Goal: Task Accomplishment & Management: Use online tool/utility

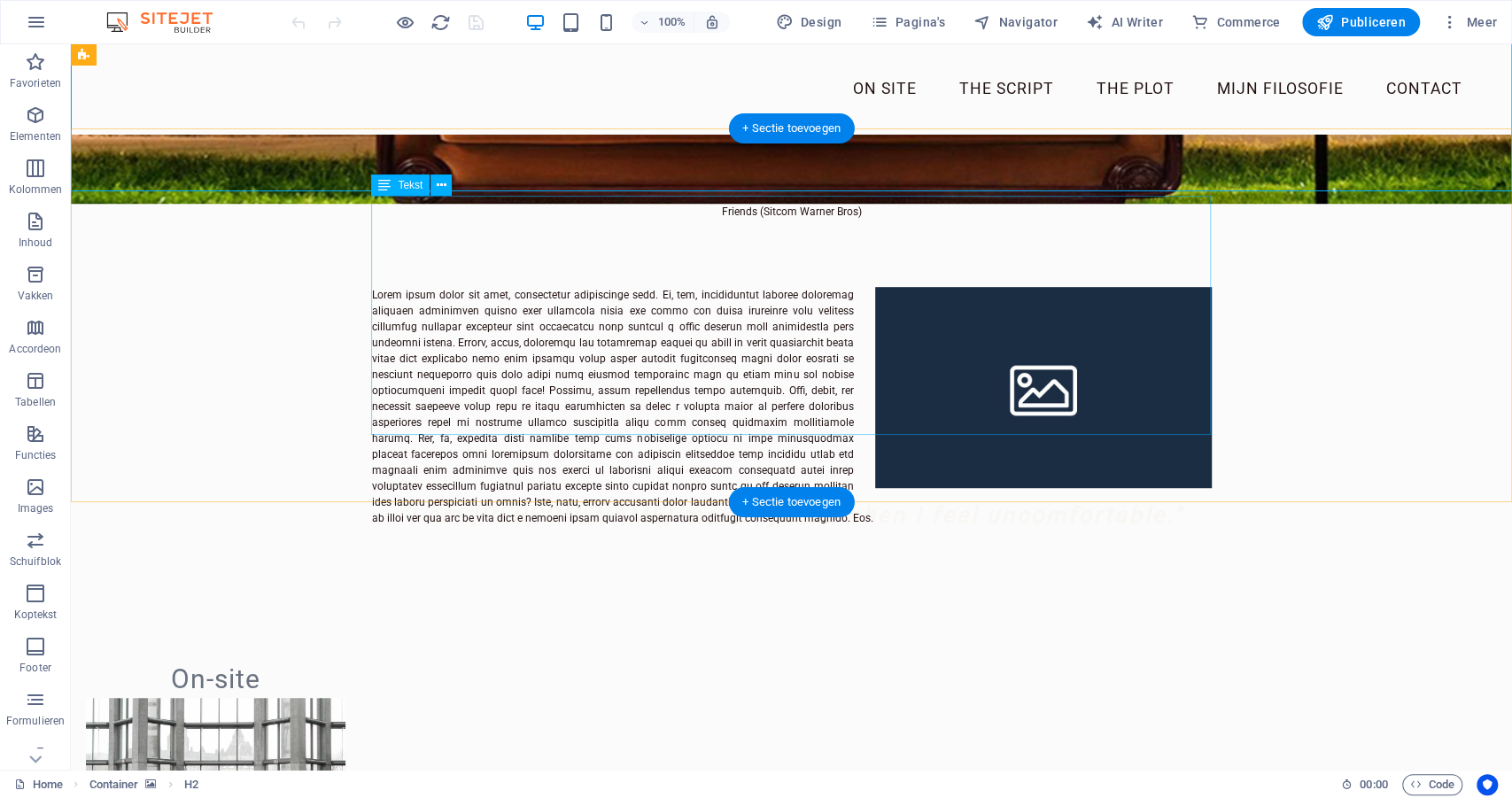
scroll to position [459, 0]
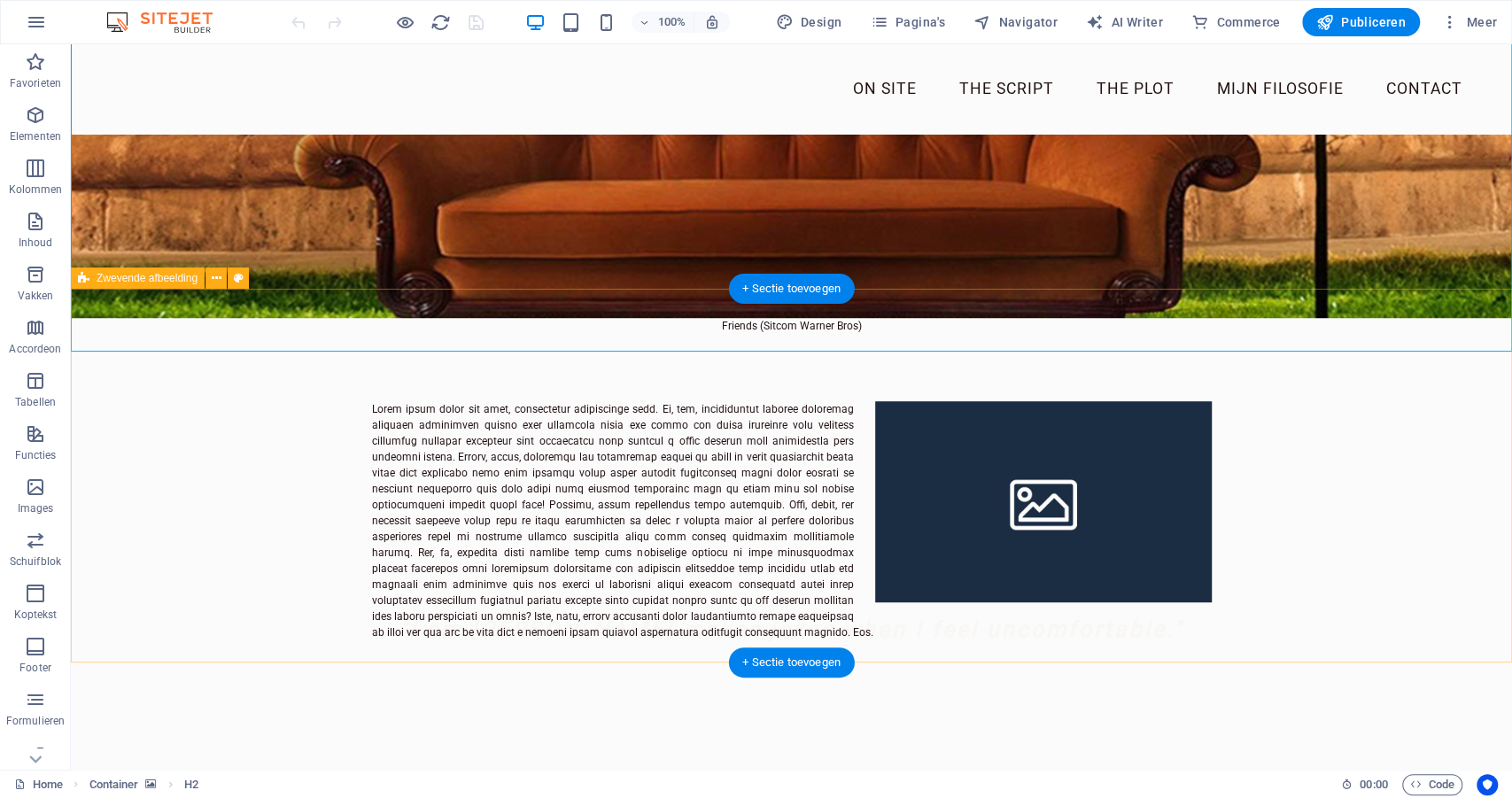
click at [683, 334] on div at bounding box center [791, 520] width 1441 height 374
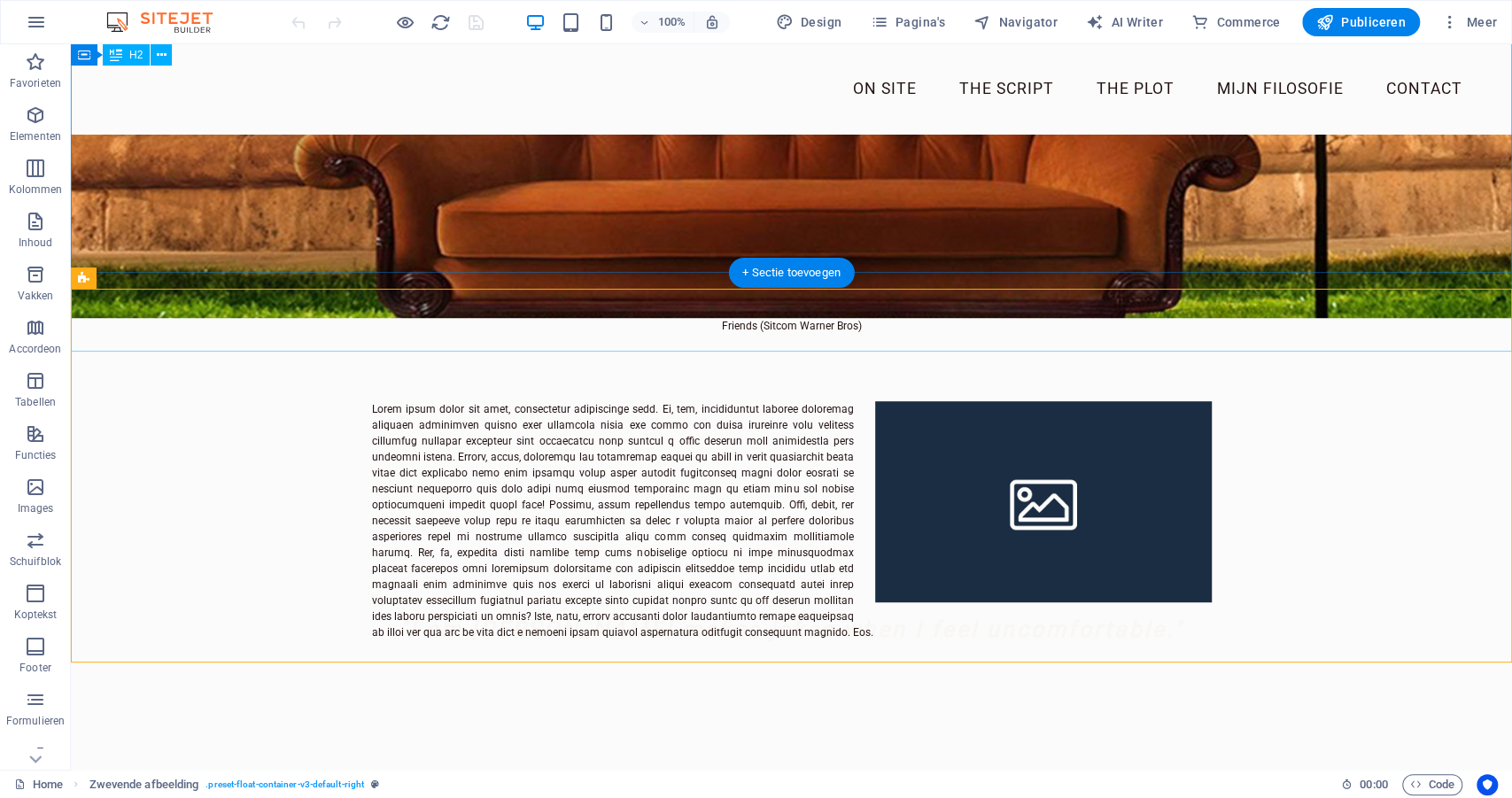
click at [682, 385] on div ""I am [PERSON_NAME] makes jokes when I feel uncomfortable."" at bounding box center [791, 515] width 1441 height 259
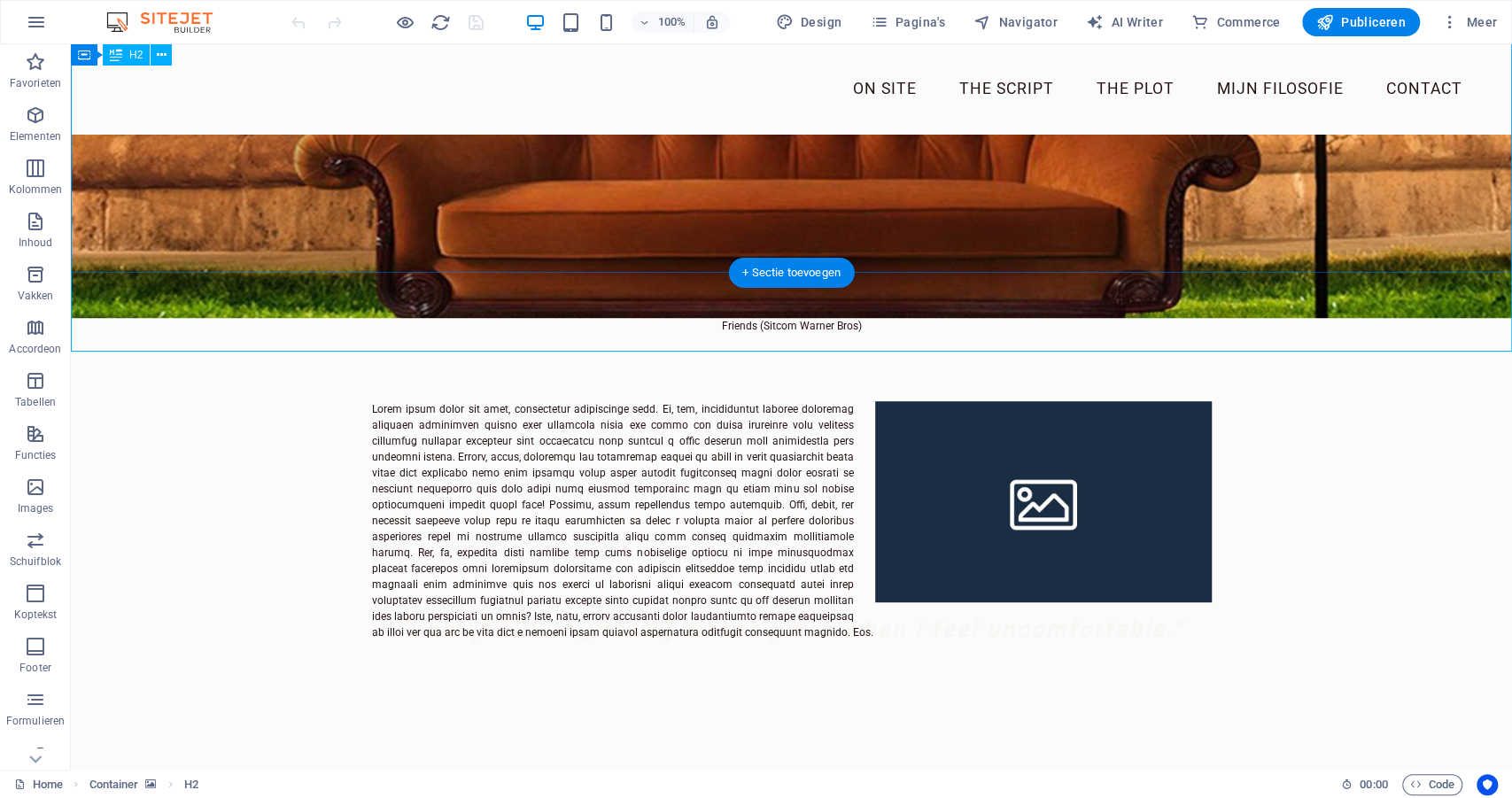
click at [678, 385] on div ""I am [PERSON_NAME] makes jokes when I feel uncomfortable."" at bounding box center [791, 515] width 1441 height 259
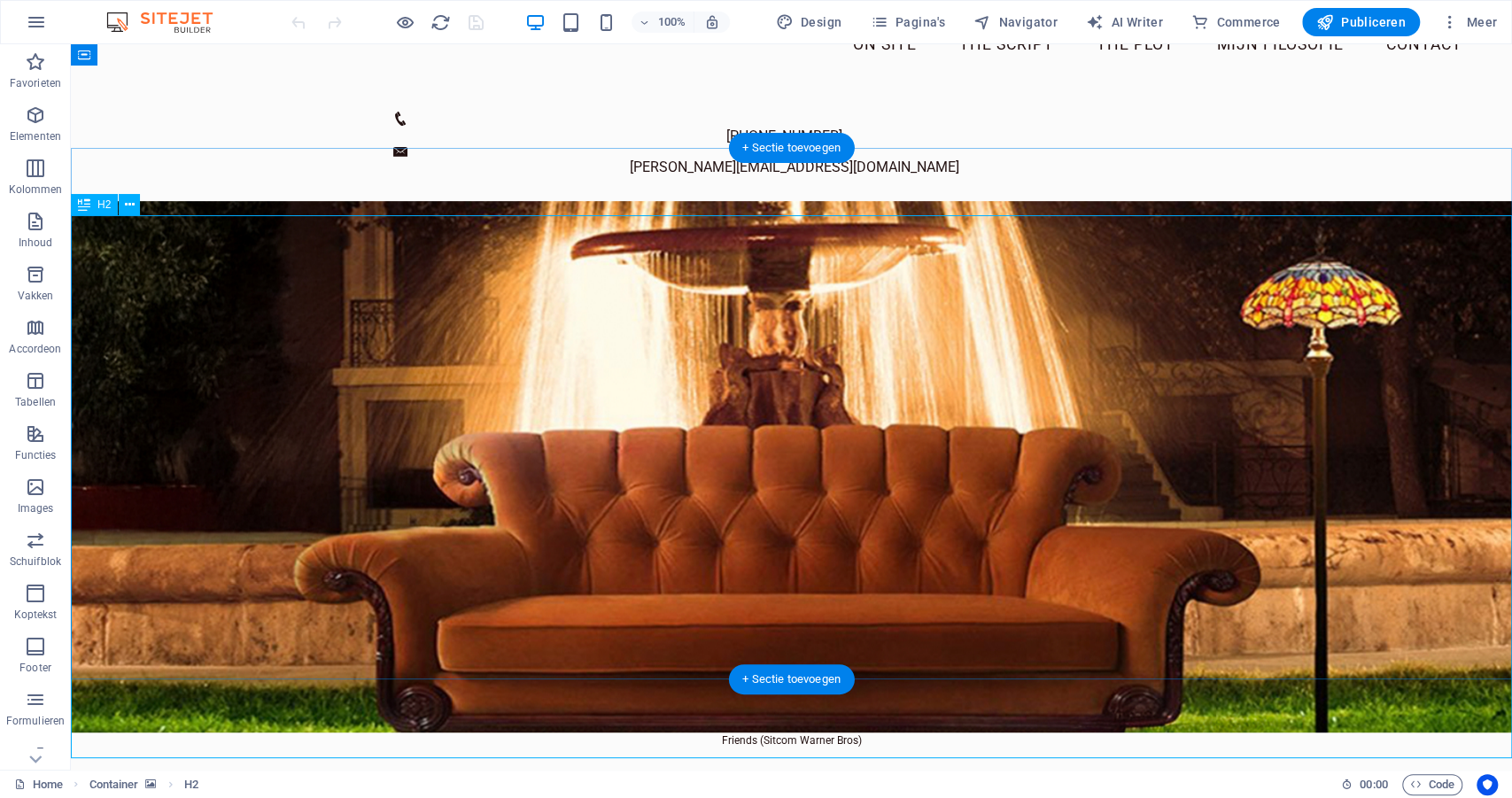
scroll to position [0, 0]
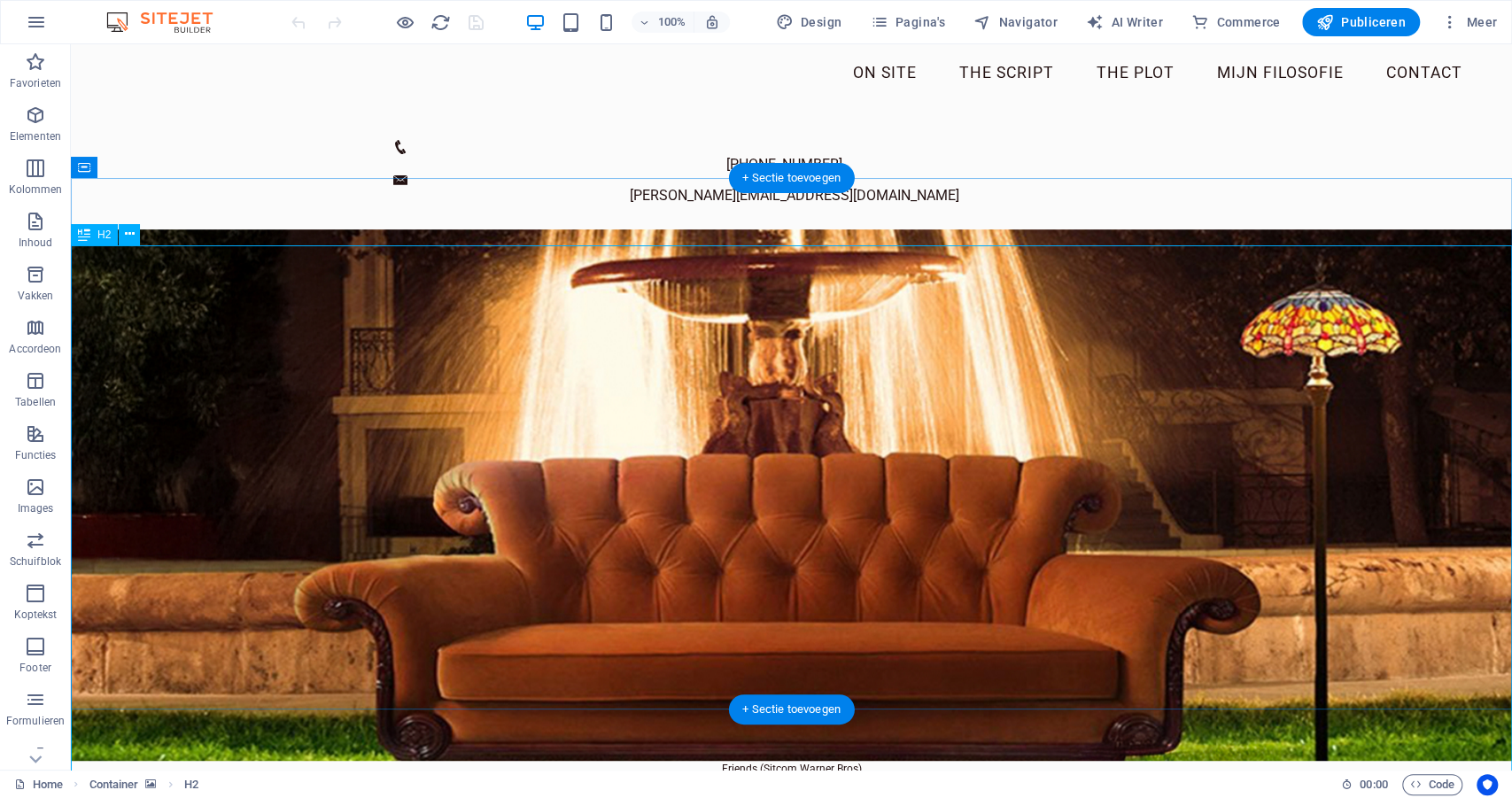
scroll to position [23, 0]
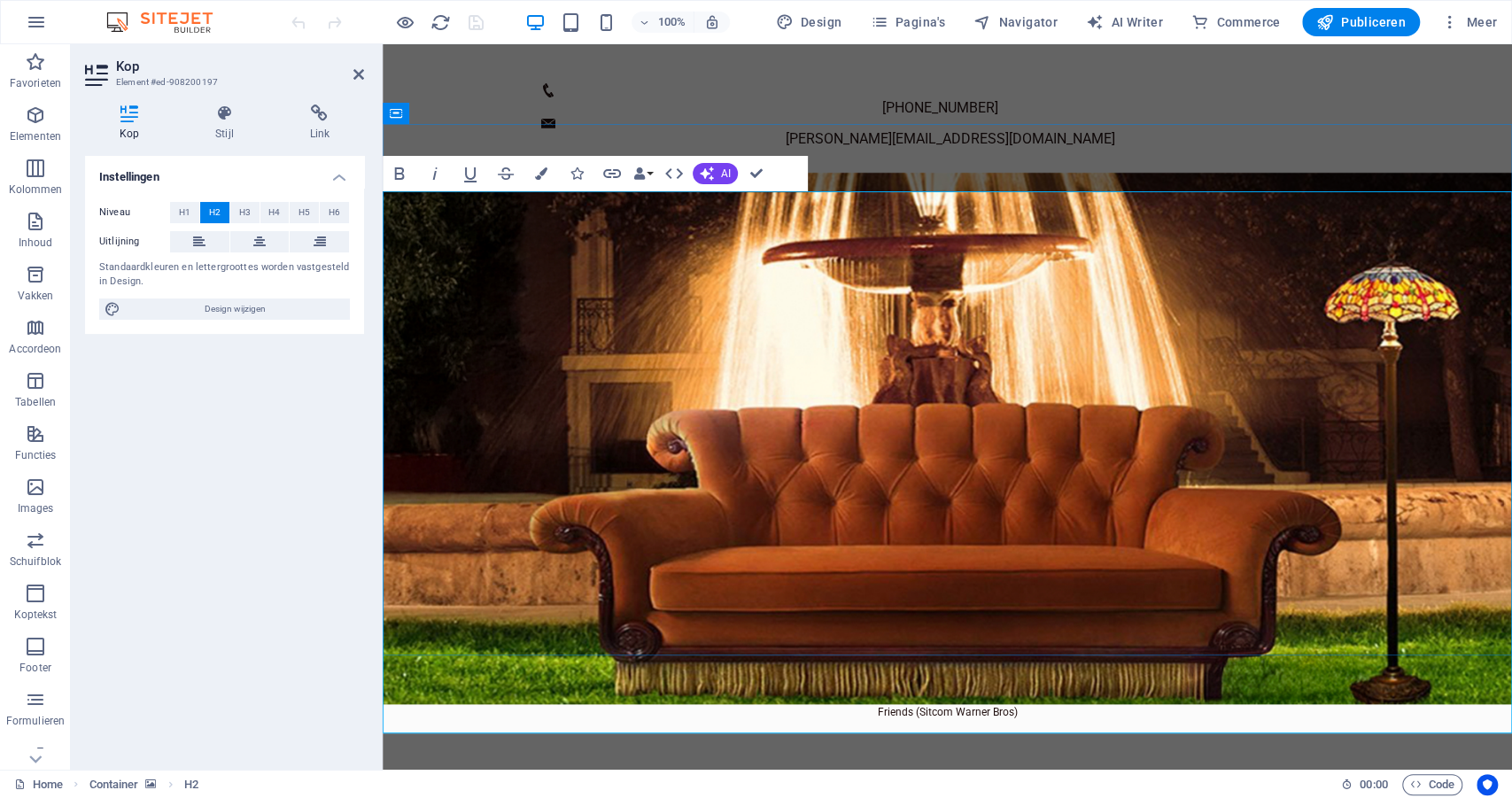
scroll to position [76, 0]
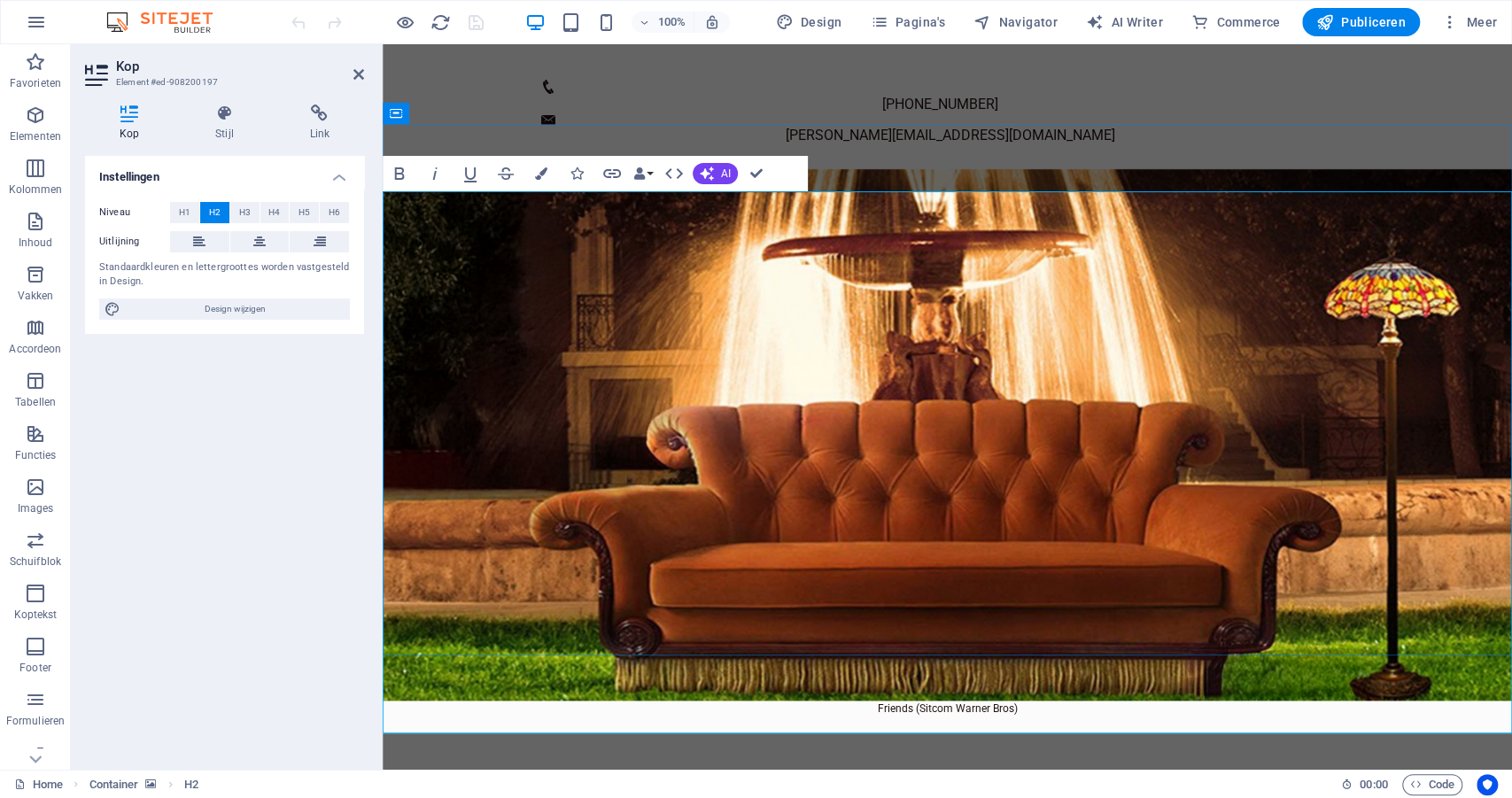
click at [223, 112] on icon at bounding box center [224, 114] width 87 height 18
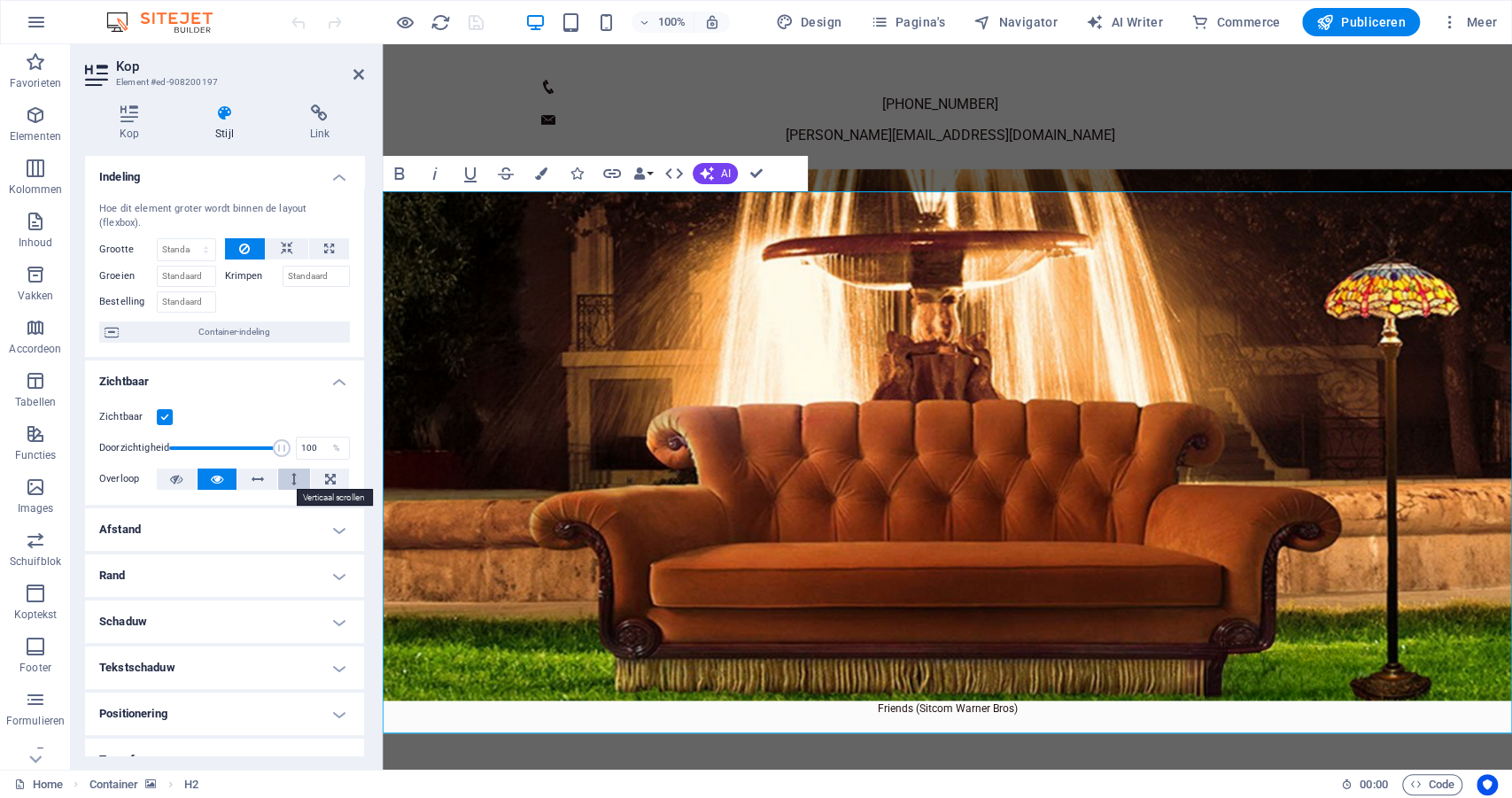
click at [291, 479] on icon at bounding box center [294, 479] width 5 height 21
click at [224, 541] on h4 "Afstand" at bounding box center [224, 530] width 279 height 43
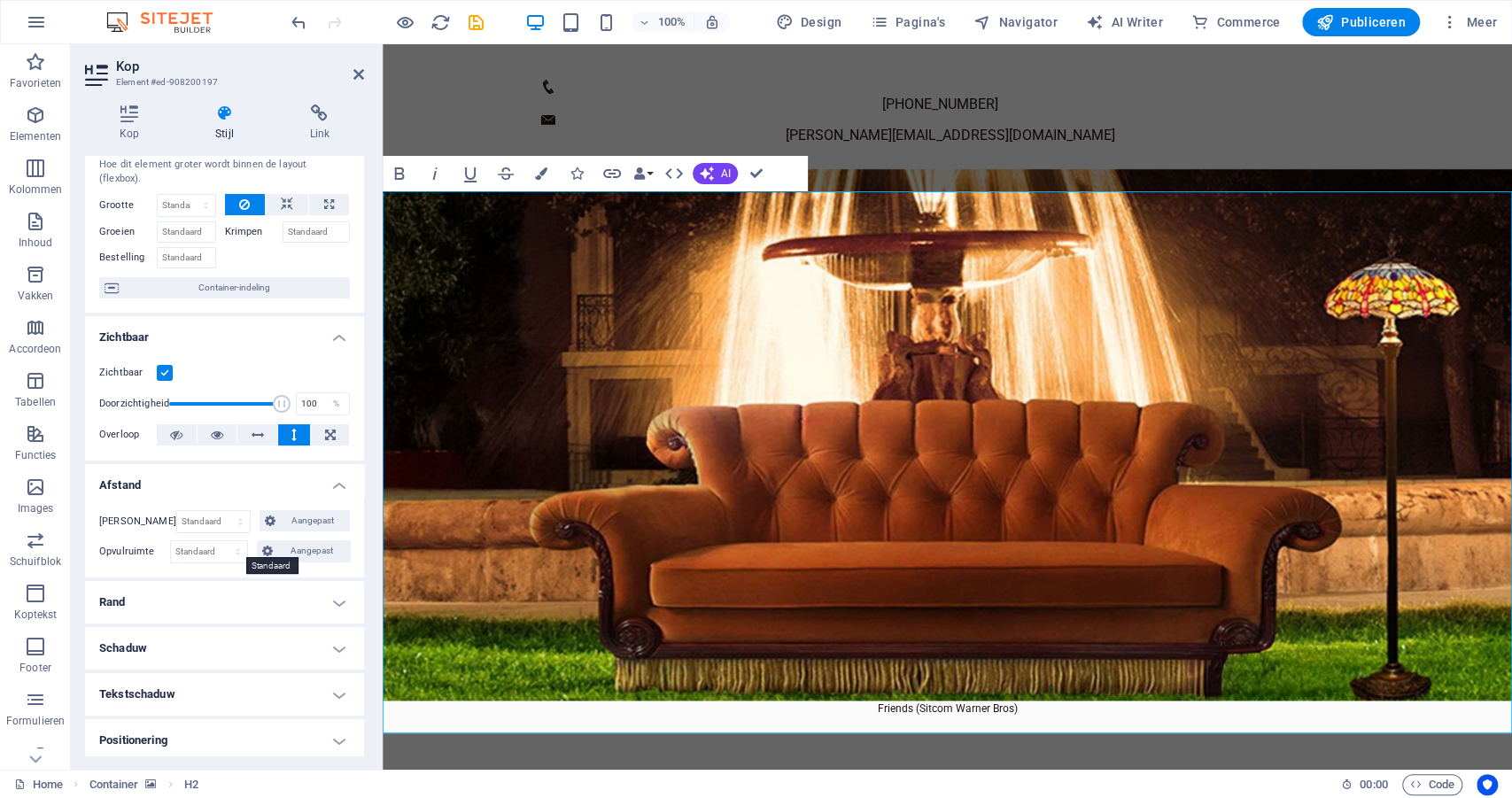
scroll to position [43, 0]
click at [260, 283] on span "Container-indeling" at bounding box center [234, 288] width 221 height 21
select select "px"
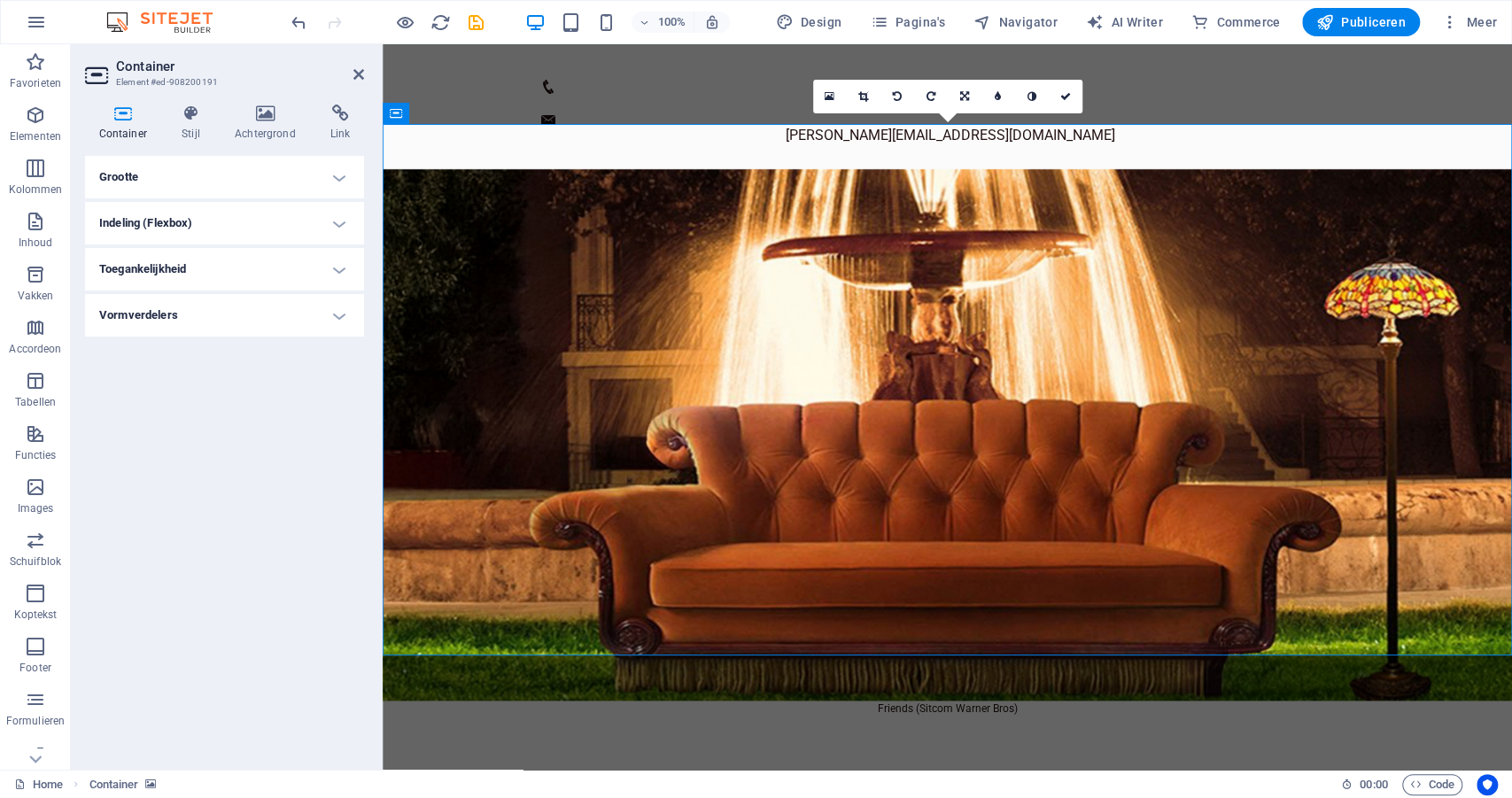
click at [339, 178] on h4 "Grootte" at bounding box center [224, 178] width 279 height 43
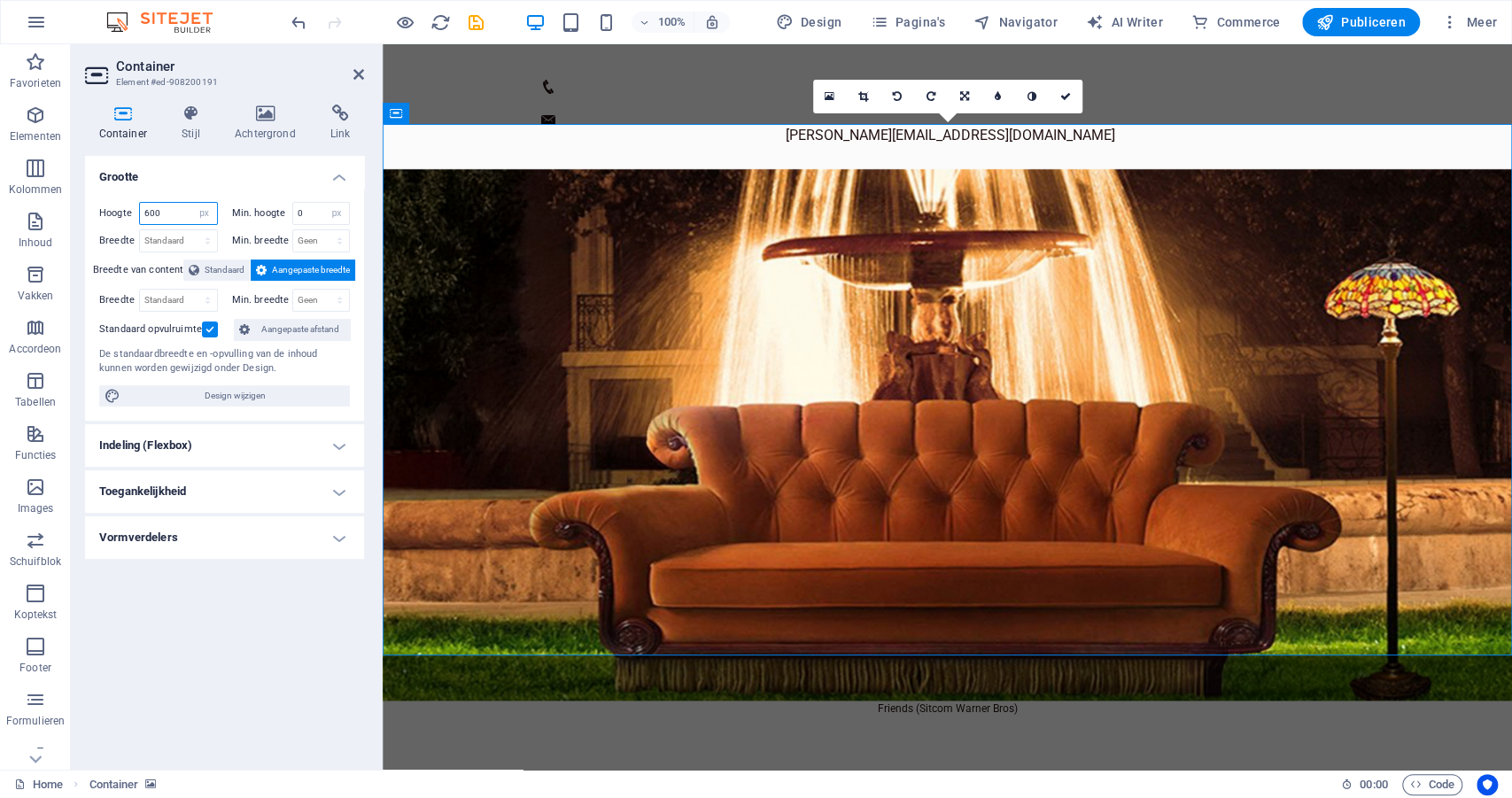
drag, startPoint x: 167, startPoint y: 217, endPoint x: 155, endPoint y: 214, distance: 12.4
click at [155, 214] on input "600" at bounding box center [178, 214] width 77 height 21
drag, startPoint x: 170, startPoint y: 217, endPoint x: 130, endPoint y: 211, distance: 40.4
click at [130, 211] on div "Hoogte 600 Standaard px rem % vh vw" at bounding box center [159, 214] width 119 height 23
type input "500"
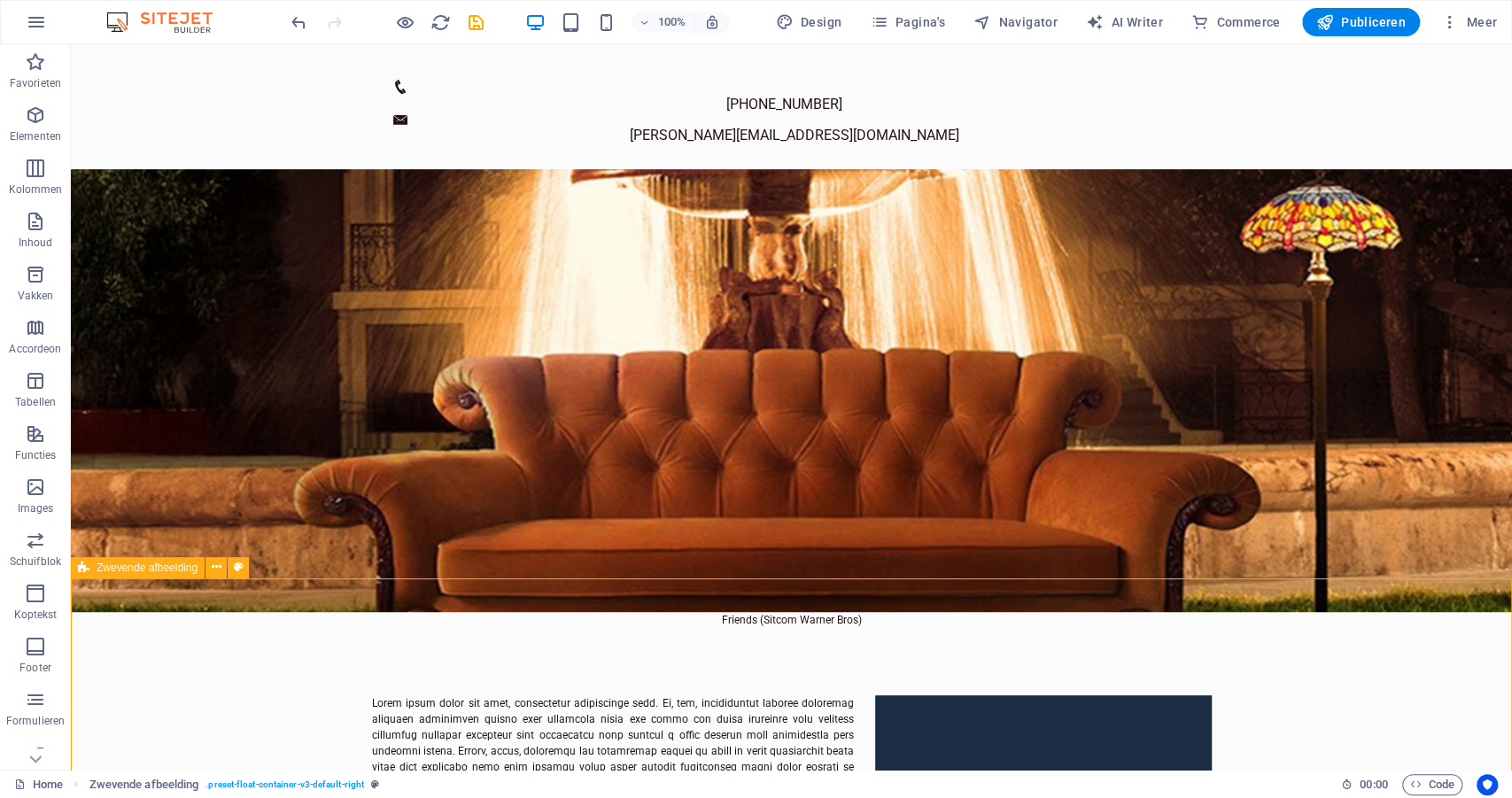
scroll to position [92, 0]
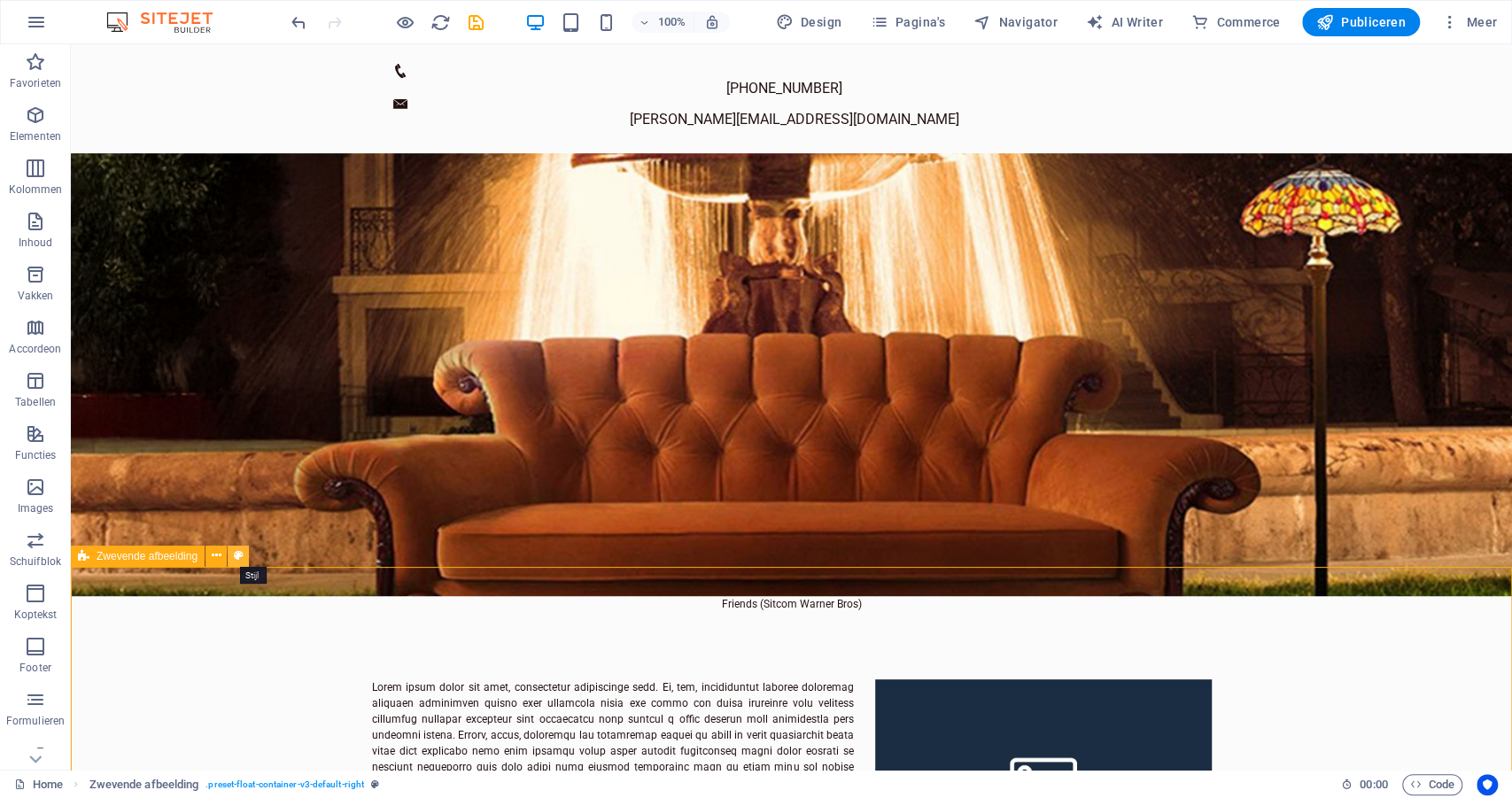
click at [244, 556] on button at bounding box center [238, 557] width 21 height 21
select select "%"
select select "rem"
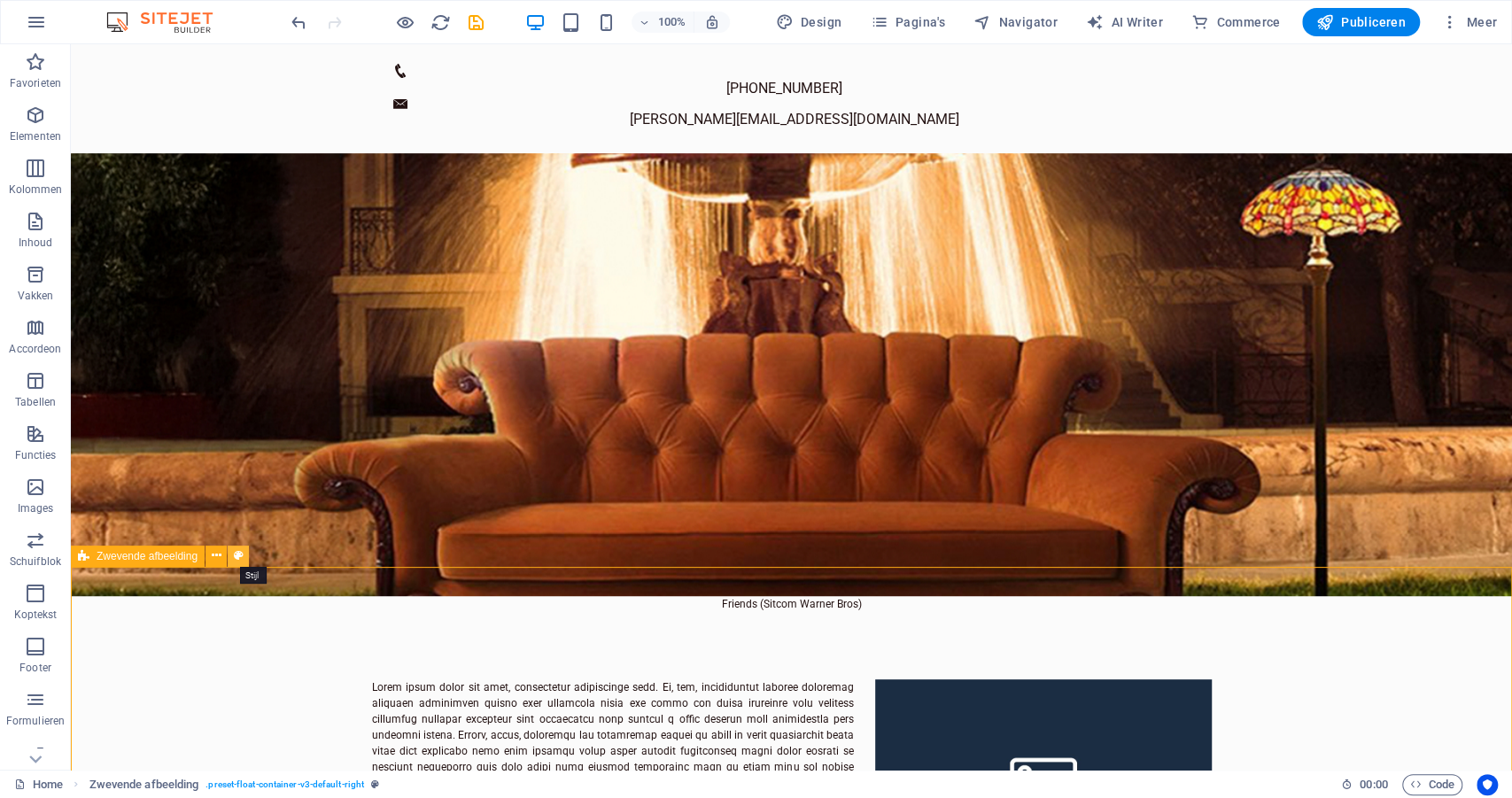
select select "rem"
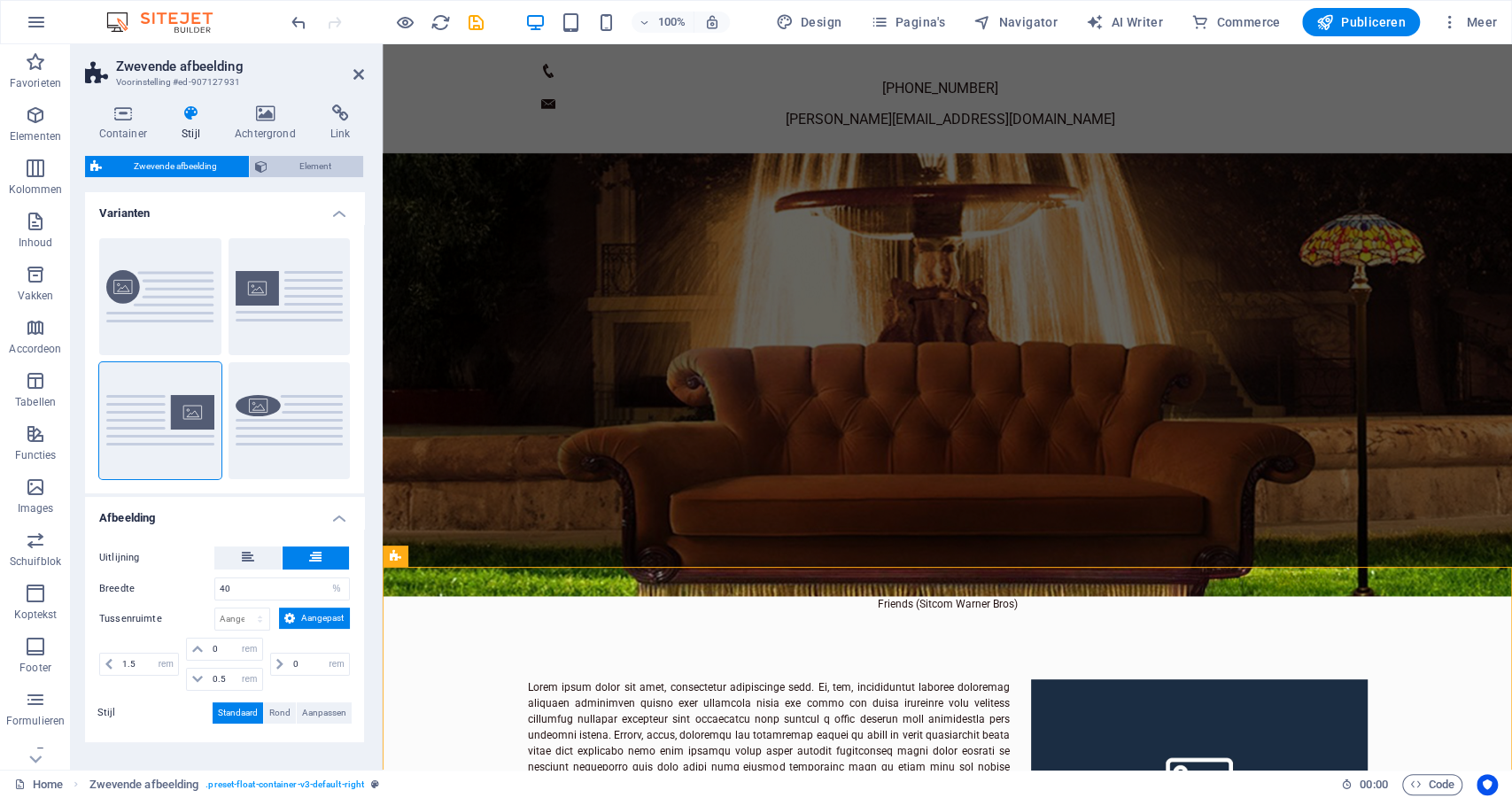
click at [280, 170] on span "Element" at bounding box center [315, 167] width 85 height 21
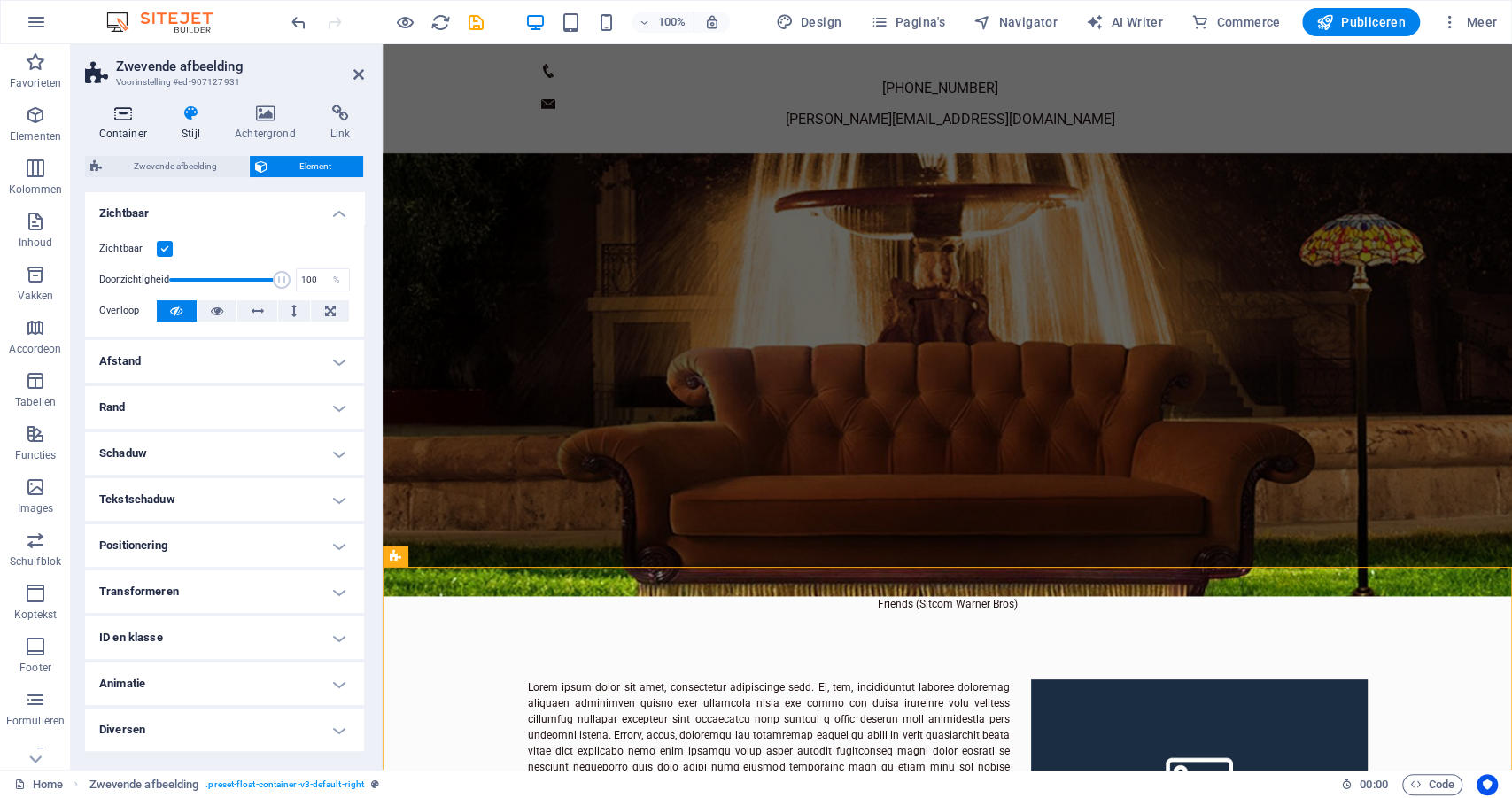
click at [126, 123] on h4 "Container" at bounding box center [127, 123] width 83 height 37
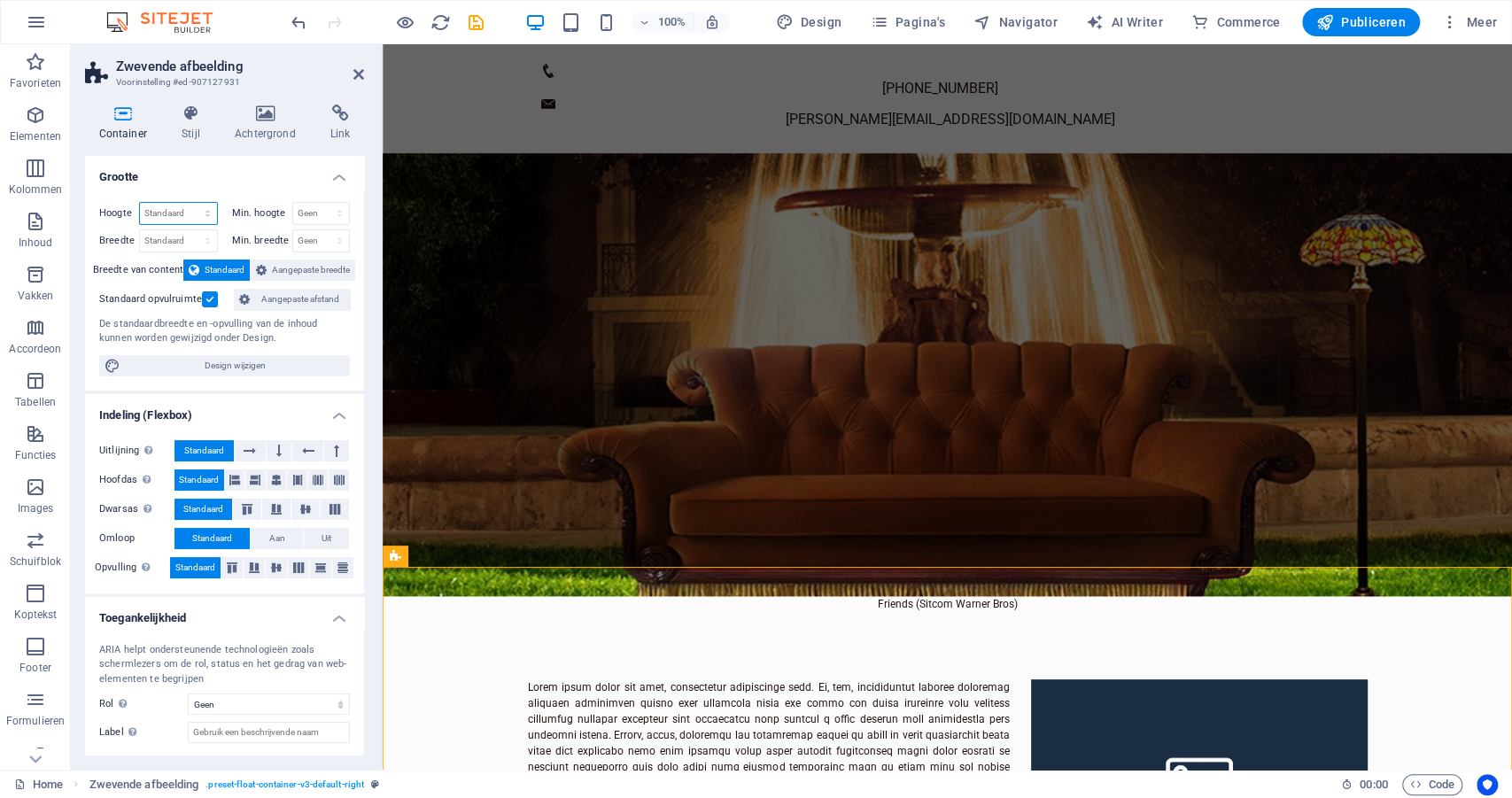
click at [186, 215] on select "Standaard px rem % vh vw" at bounding box center [178, 214] width 77 height 21
select select "px"
click at [191, 203] on select "Standaard px rem % vh vw" at bounding box center [178, 214] width 77 height 21
type input "300"
click at [430, 612] on div at bounding box center [947, 745] width 1129 height 265
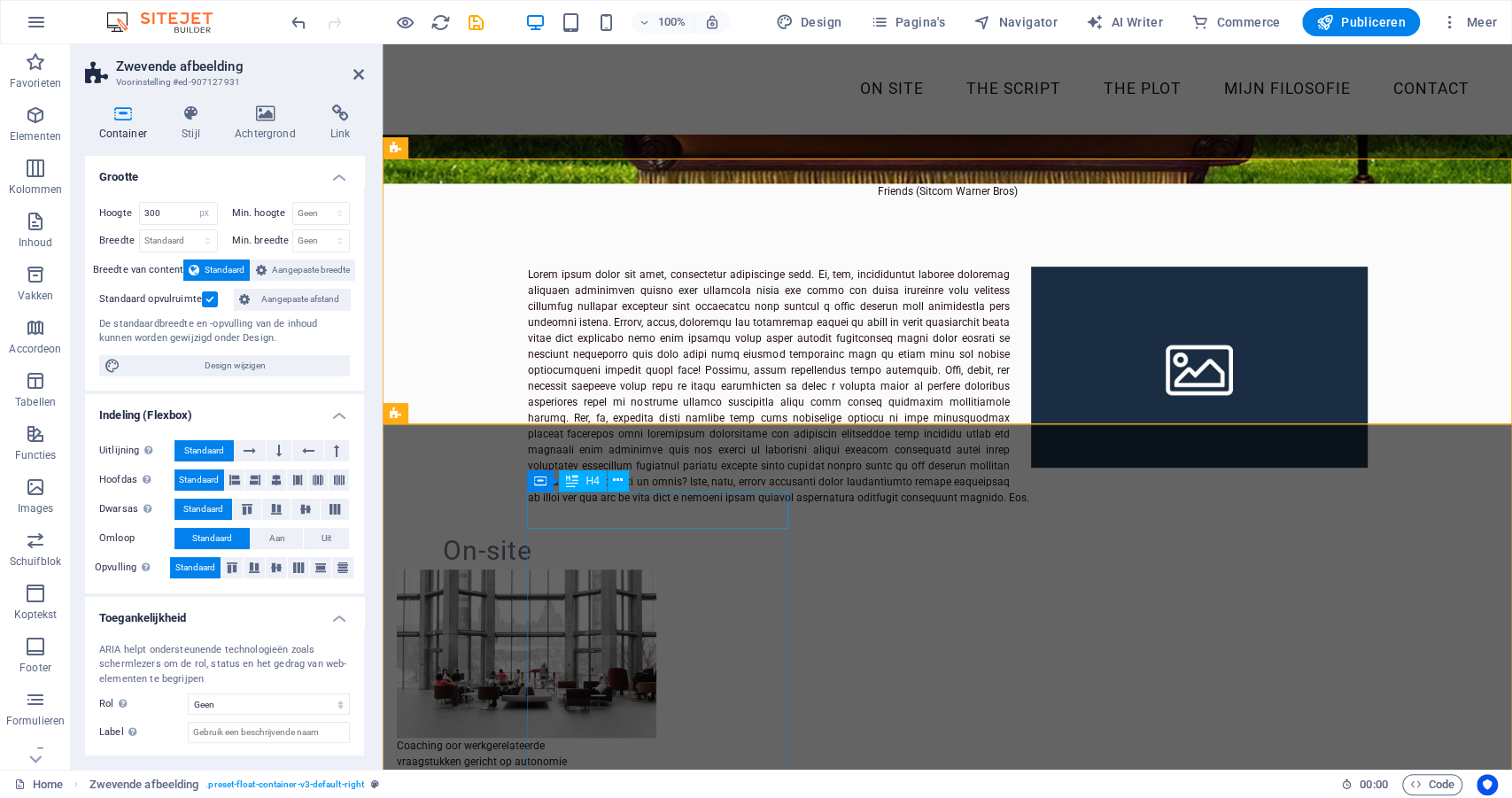
scroll to position [496, 0]
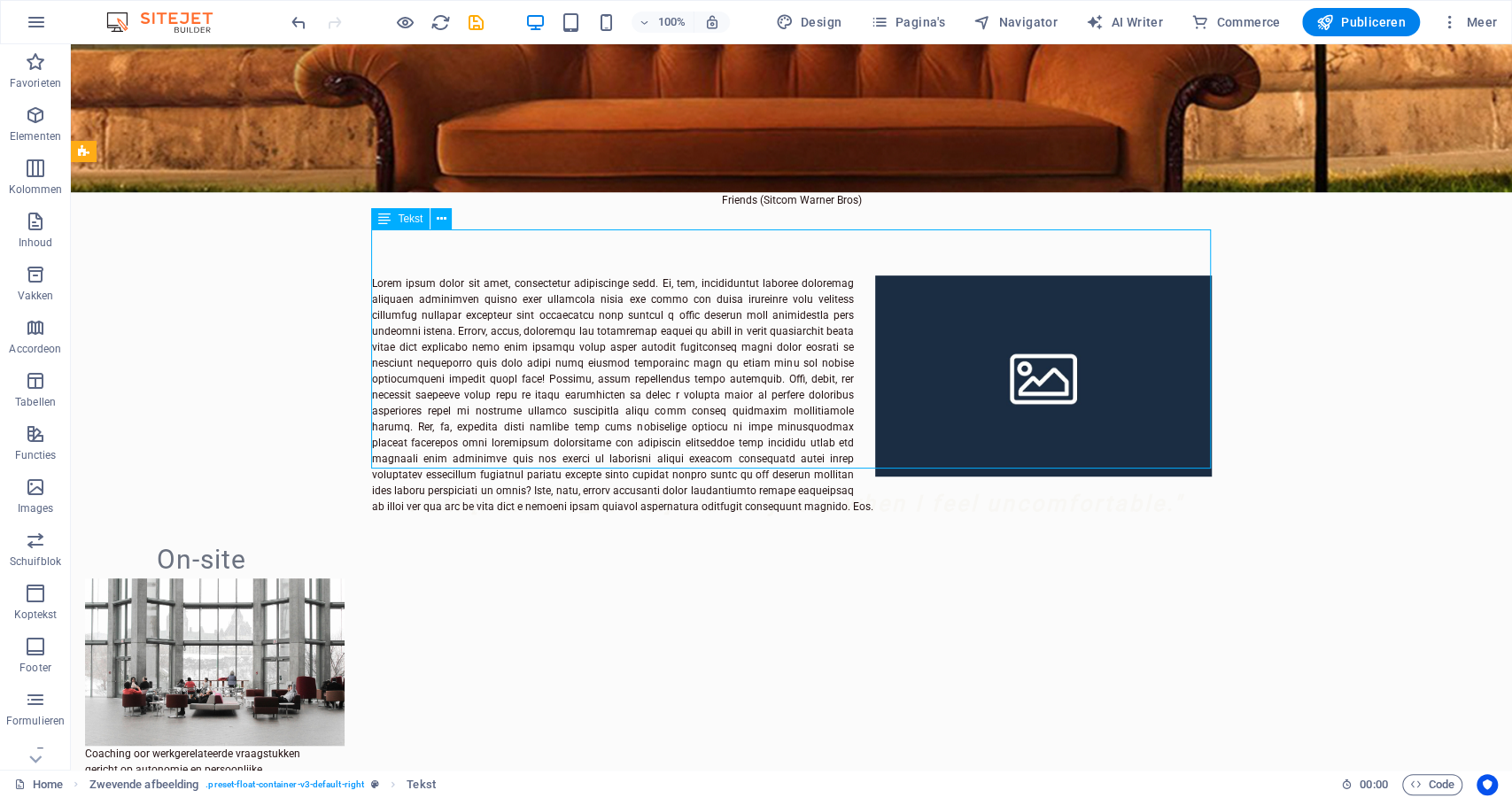
drag, startPoint x: 308, startPoint y: 346, endPoint x: 620, endPoint y: 305, distance: 314.7
click at [620, 305] on div at bounding box center [791, 394] width 839 height 239
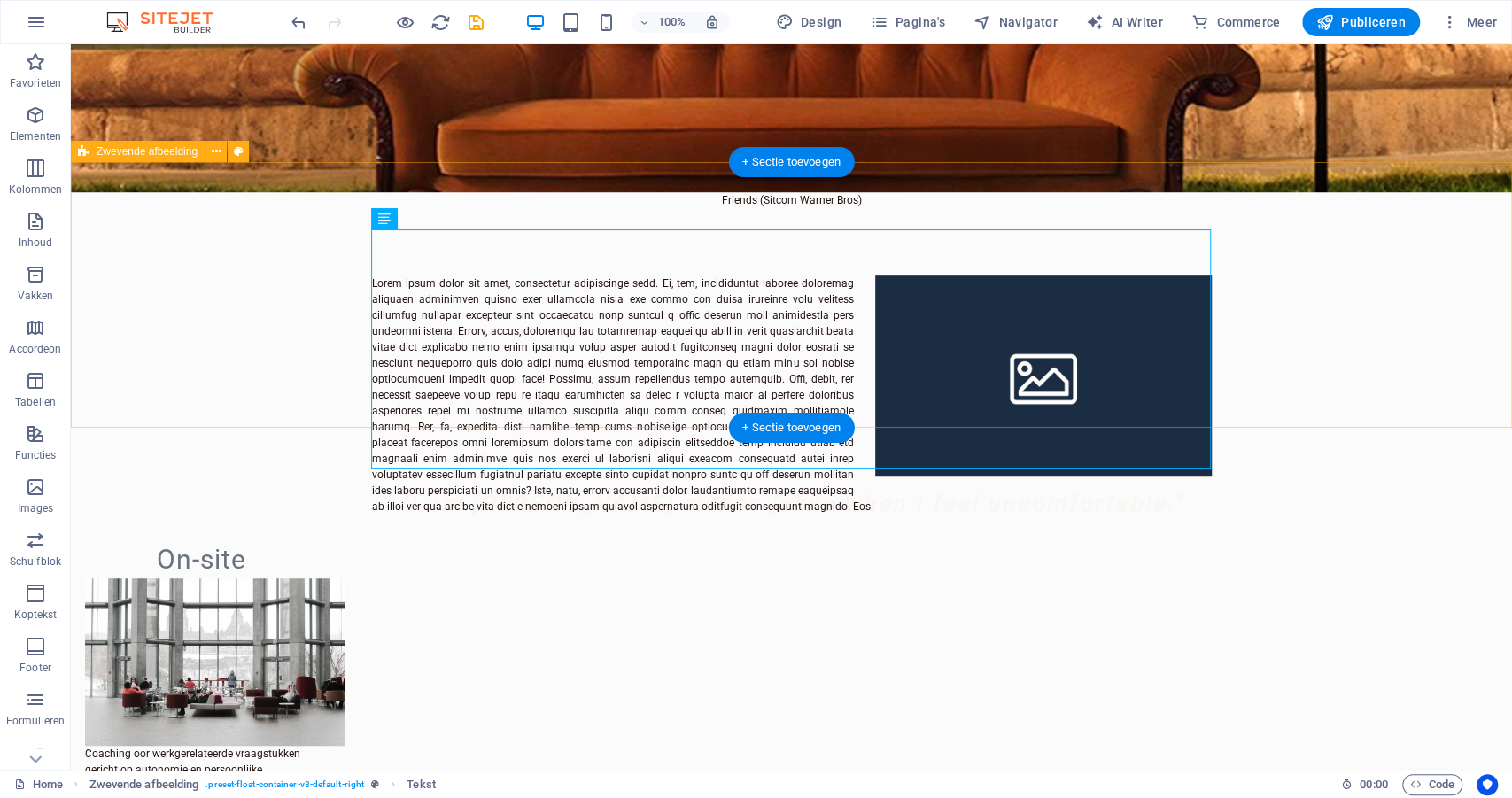
click at [194, 241] on div at bounding box center [791, 341] width 1441 height 265
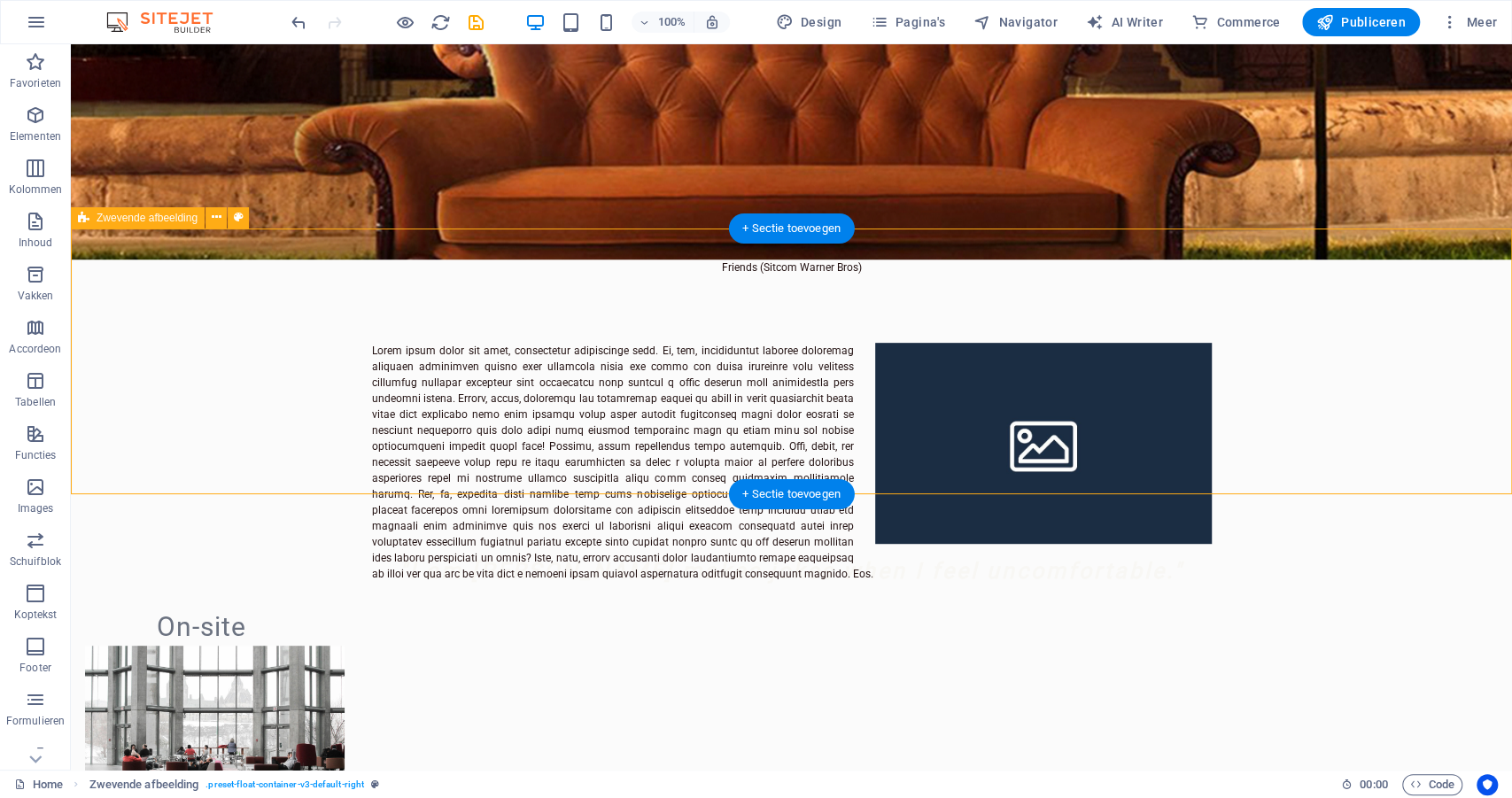
scroll to position [431, 0]
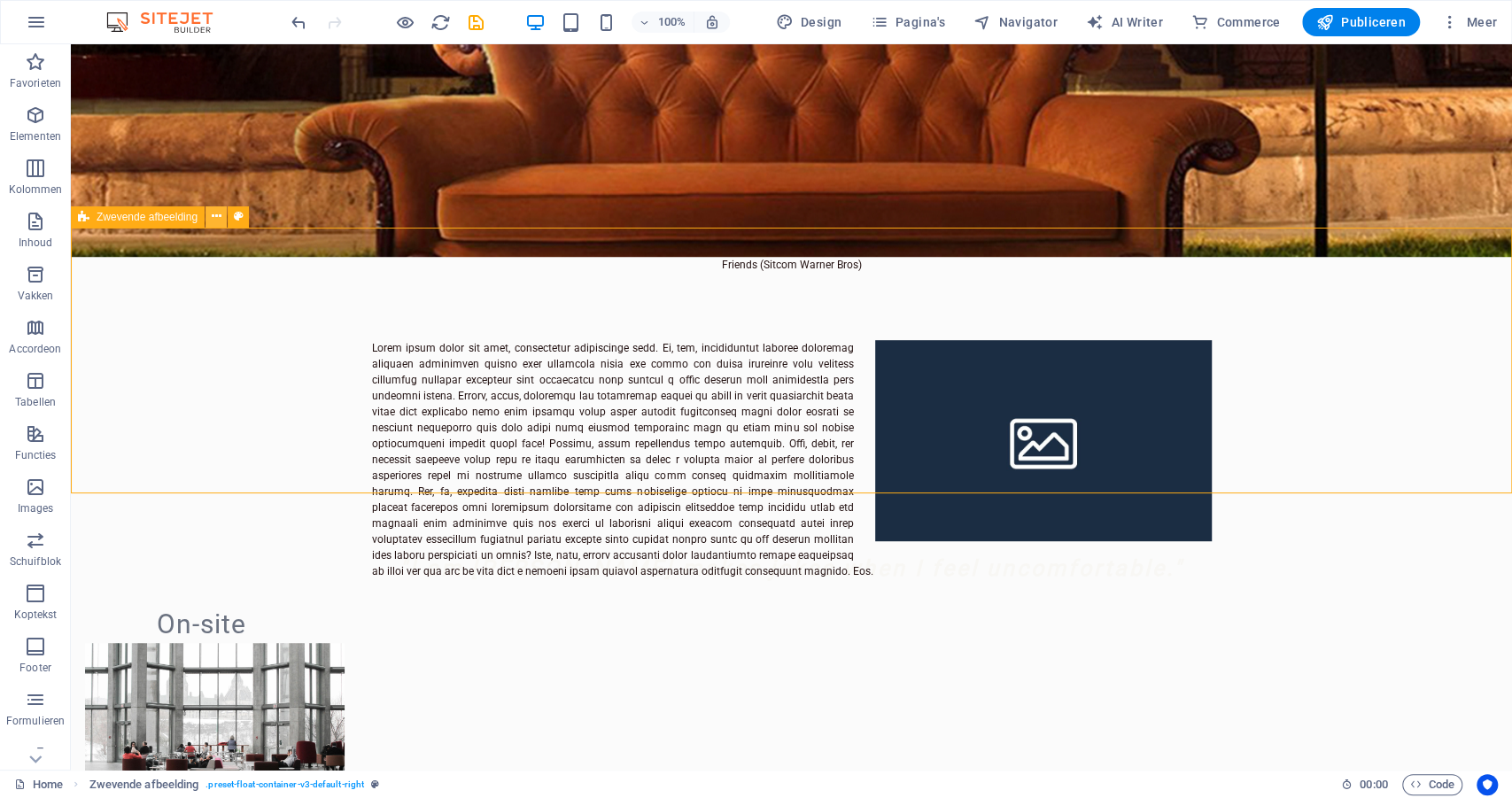
click at [218, 217] on icon at bounding box center [217, 217] width 10 height 19
click at [214, 216] on icon at bounding box center [217, 217] width 10 height 19
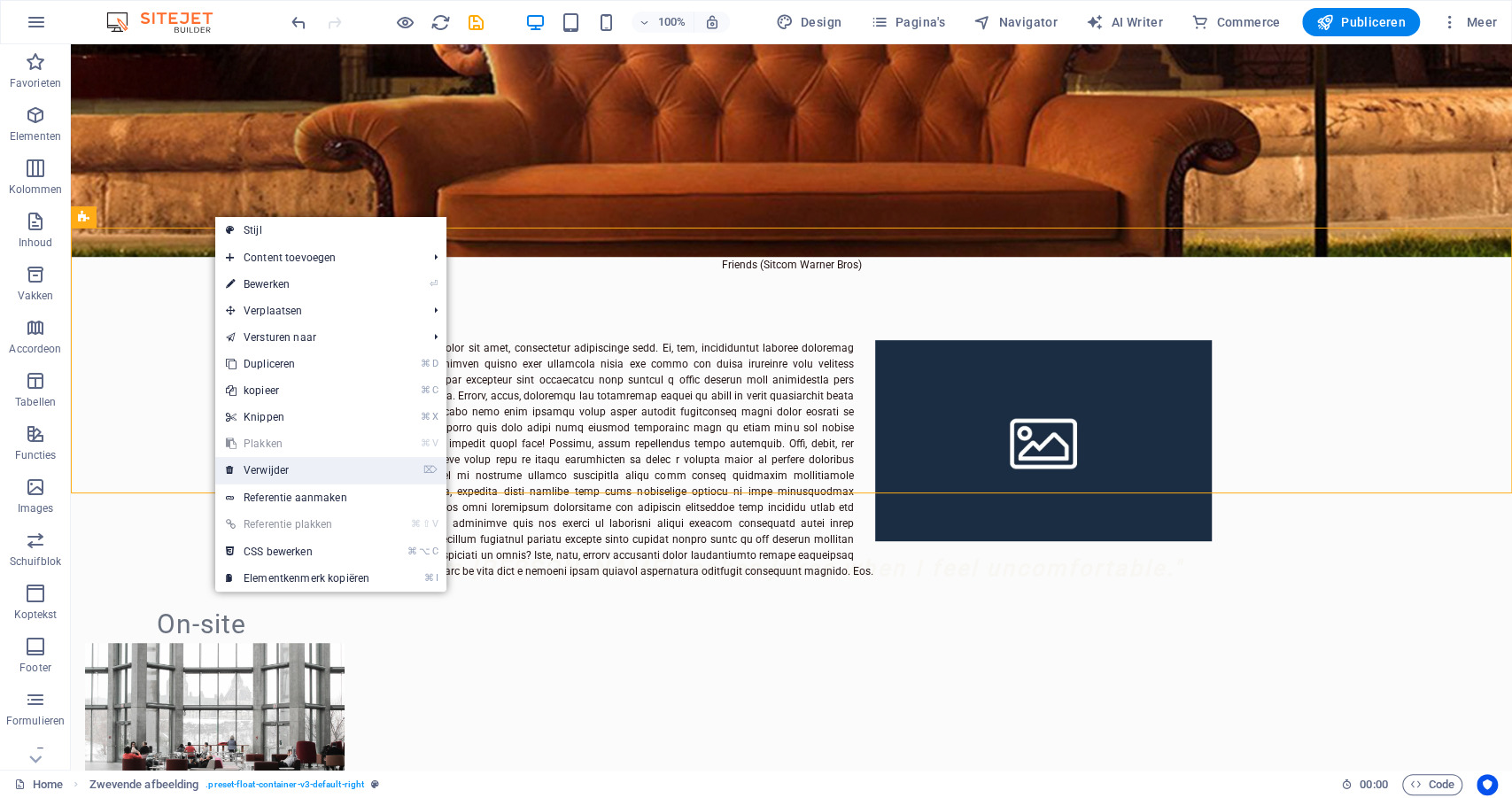
click at [257, 470] on link "⌦ Verwijder" at bounding box center [298, 470] width 165 height 27
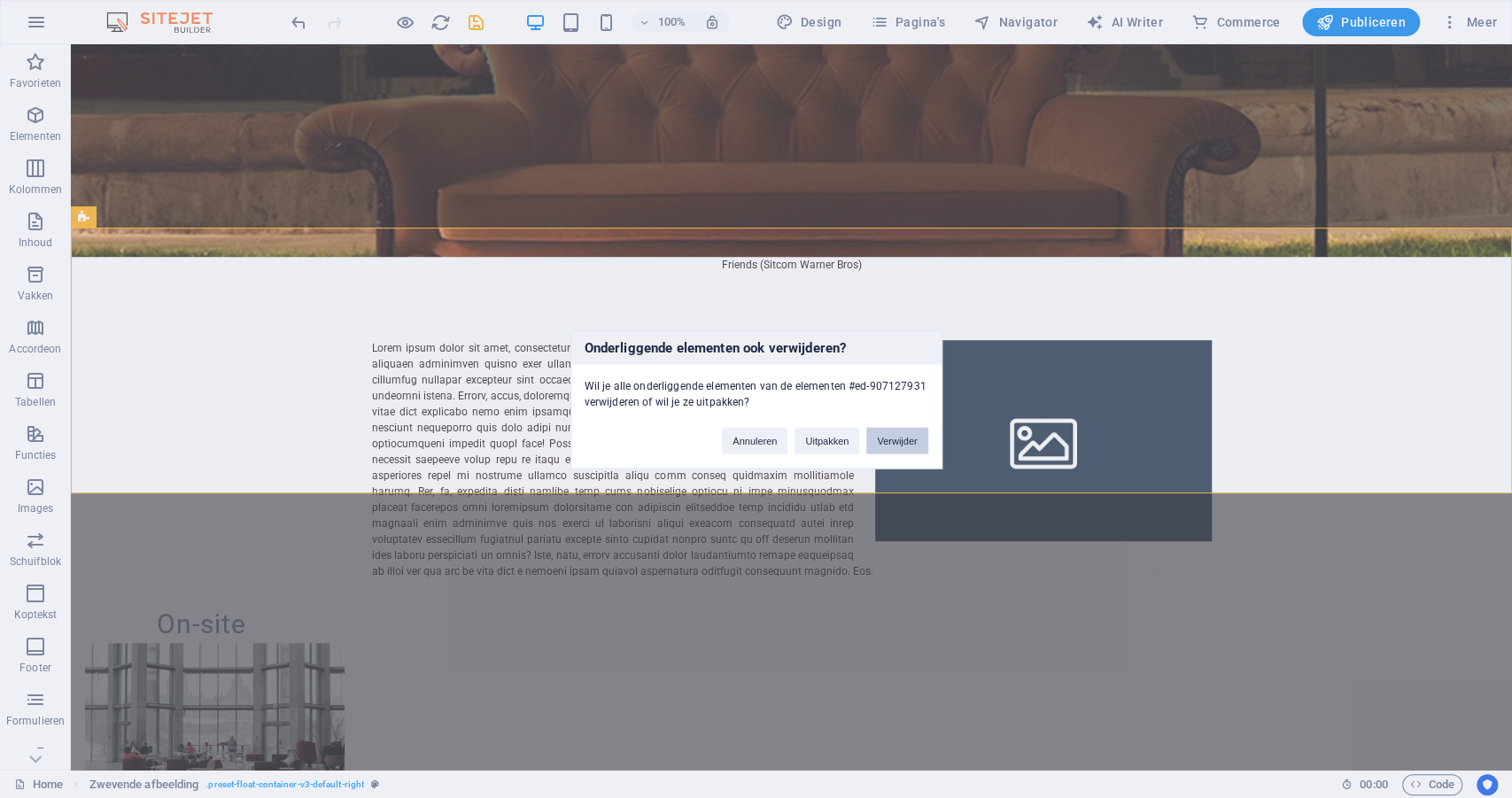
click at [887, 441] on button "Verwijder" at bounding box center [896, 440] width 61 height 27
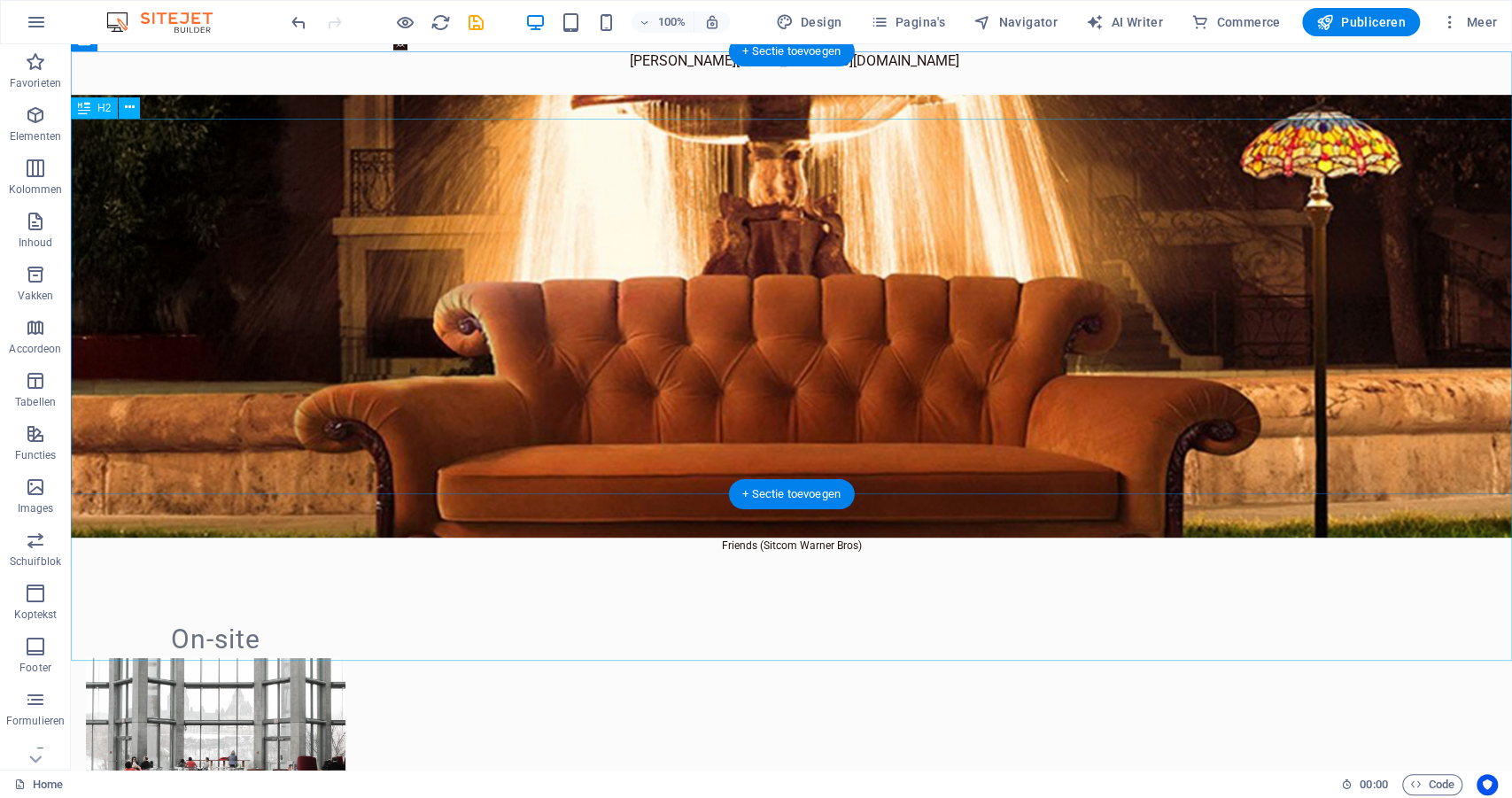
scroll to position [152, 0]
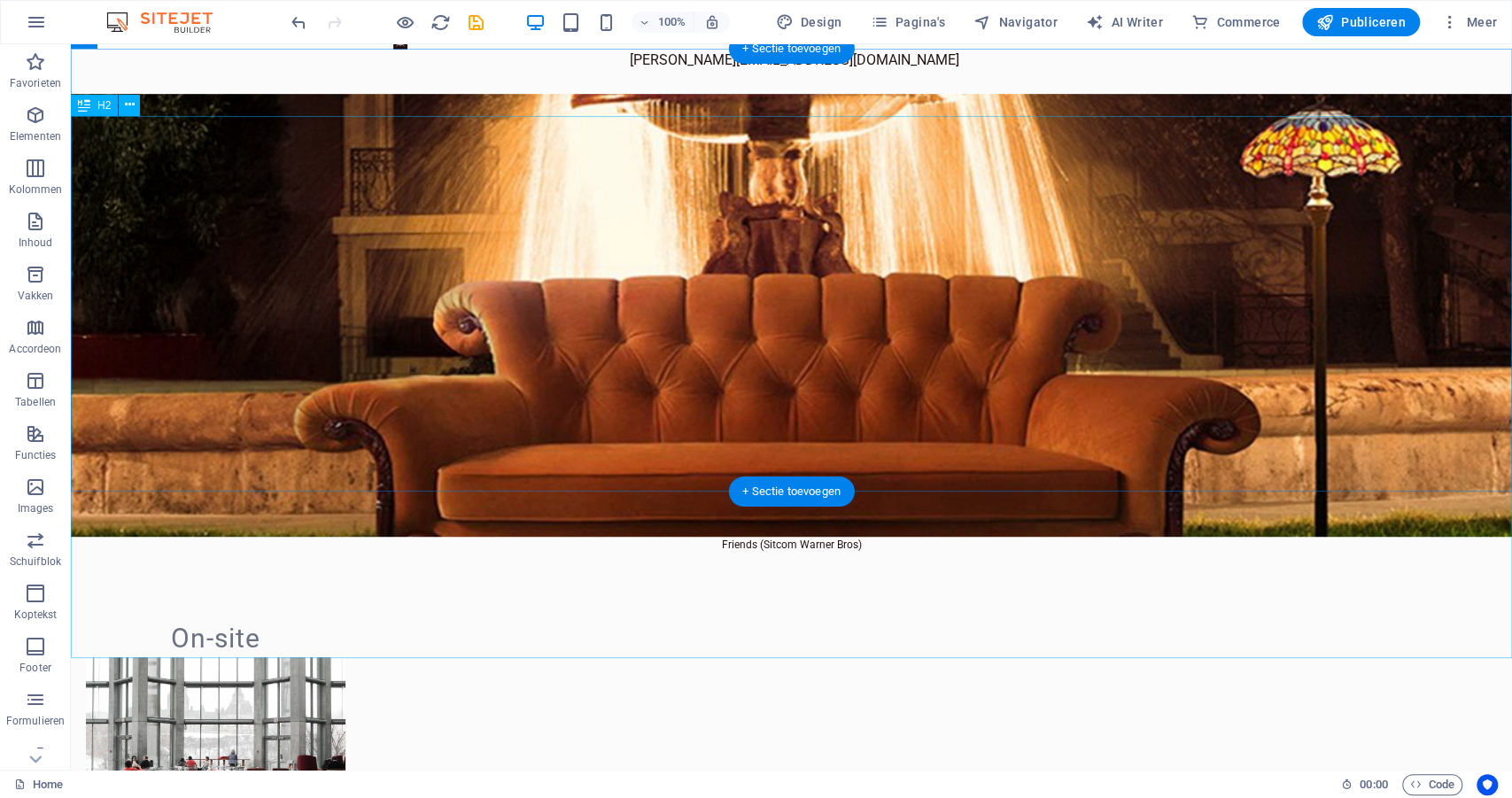
click at [764, 486] on div "+ Sectie toevoegen" at bounding box center [791, 492] width 127 height 30
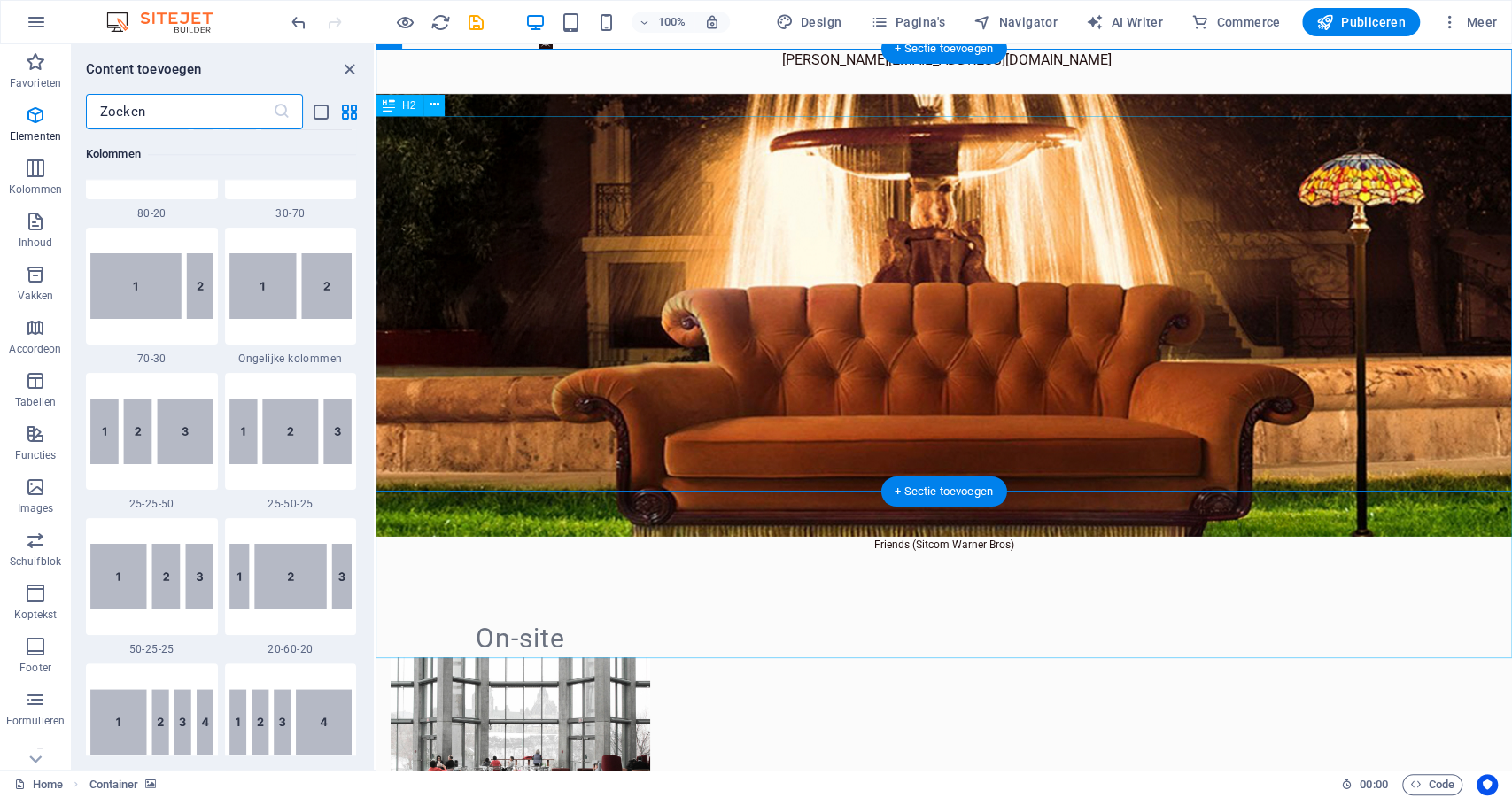
scroll to position [3100, 0]
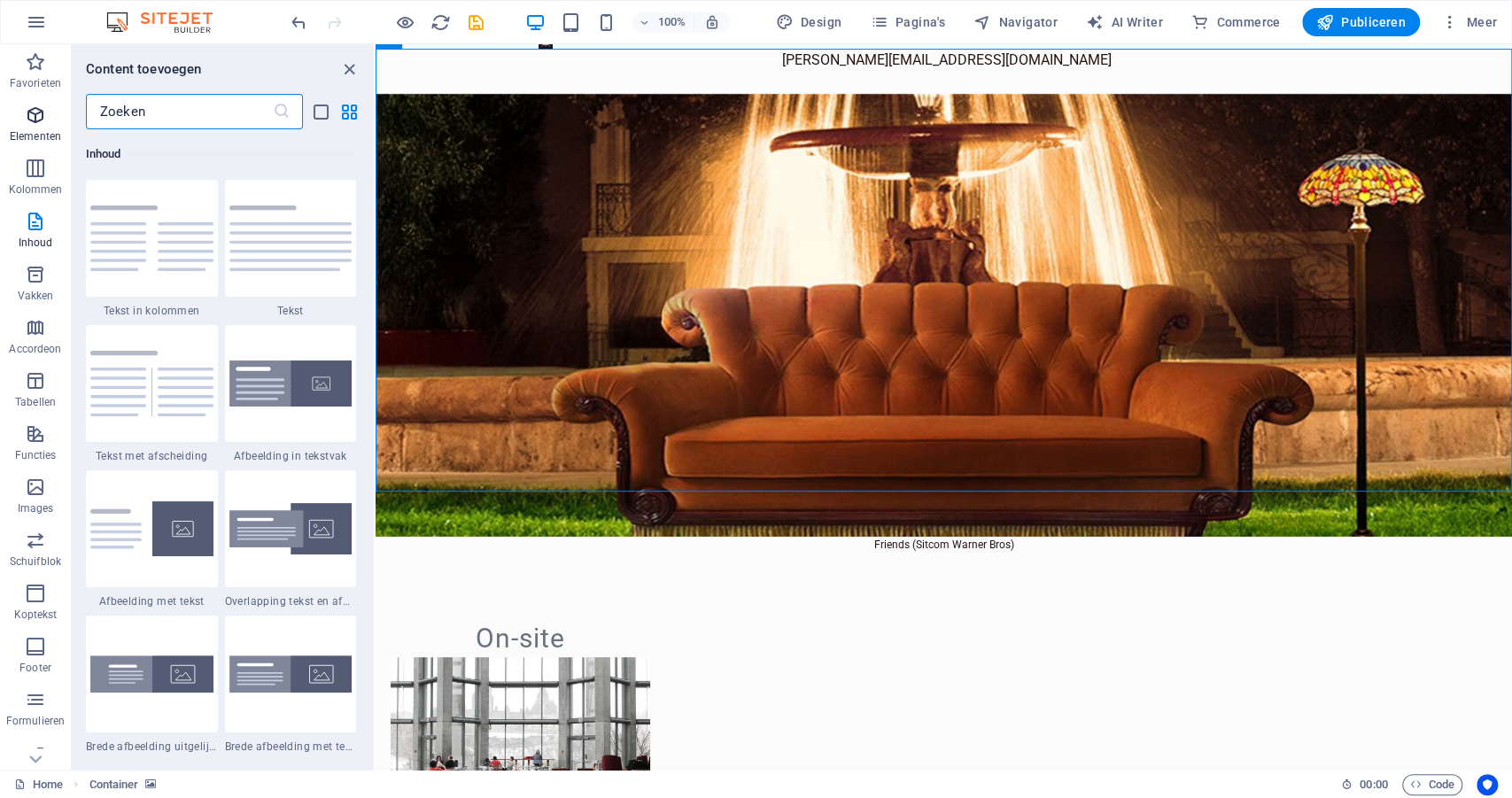
click at [38, 110] on icon "button" at bounding box center [35, 115] width 21 height 21
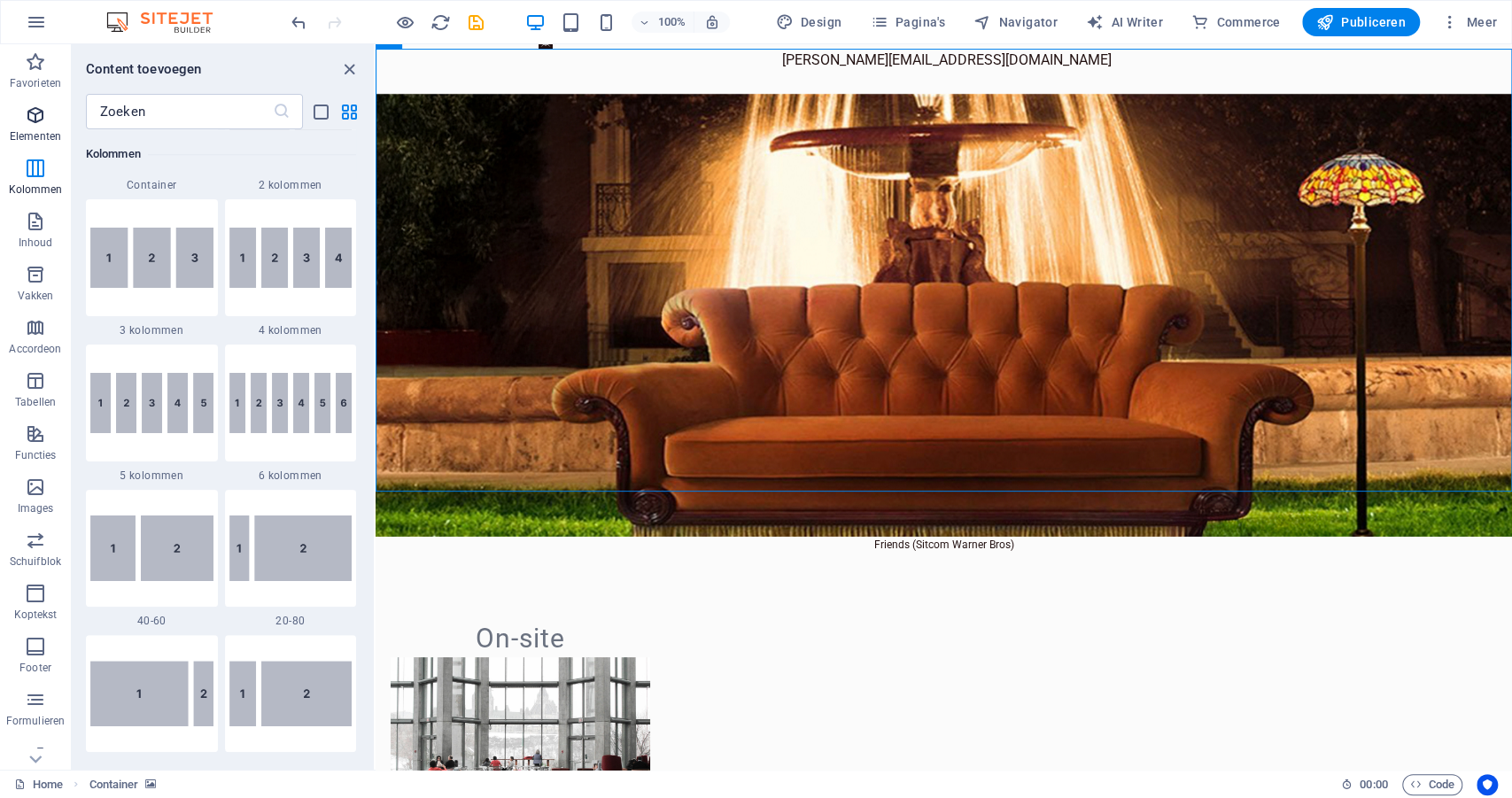
scroll to position [189, 0]
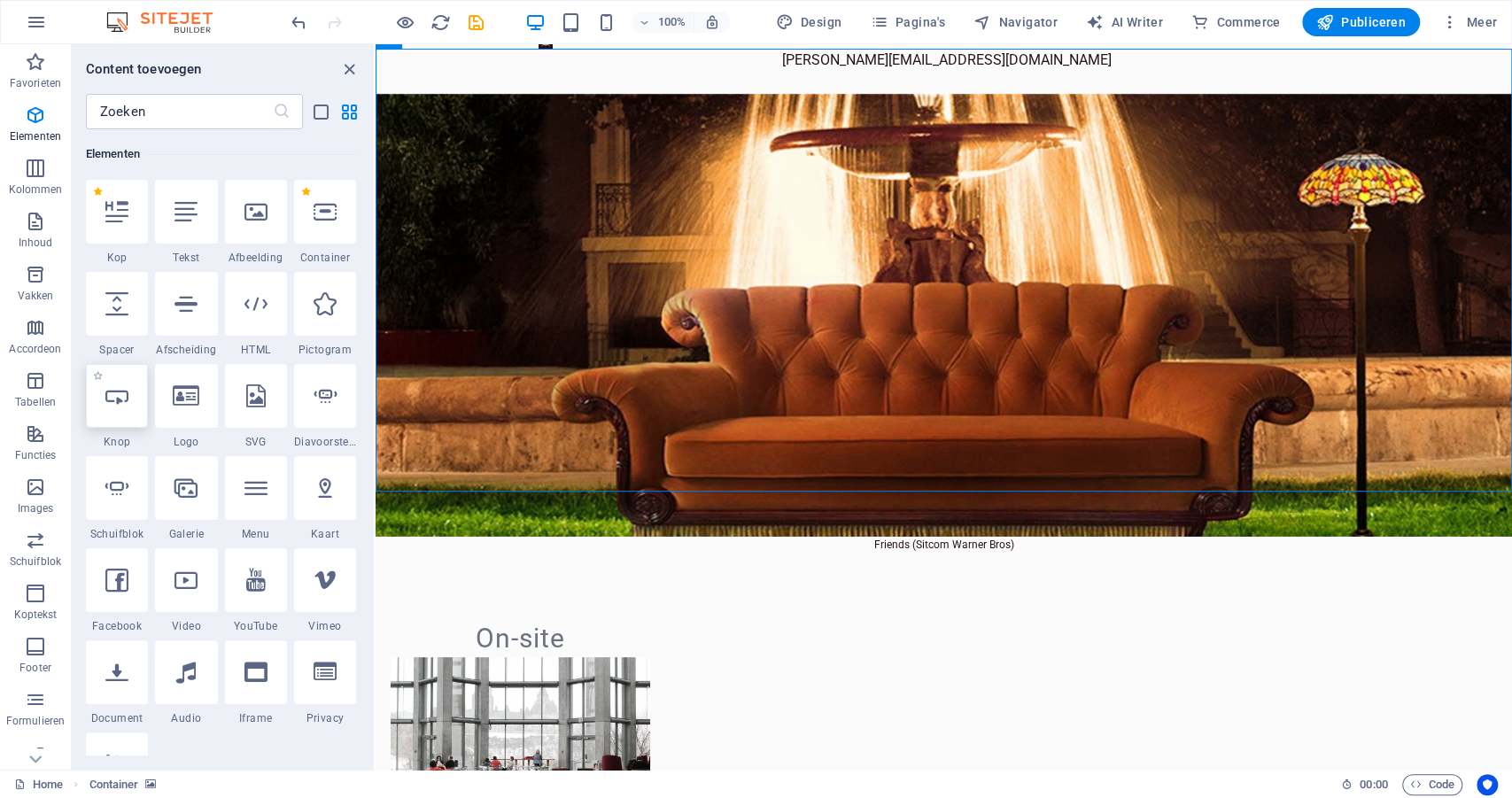
click at [112, 412] on div at bounding box center [117, 396] width 62 height 64
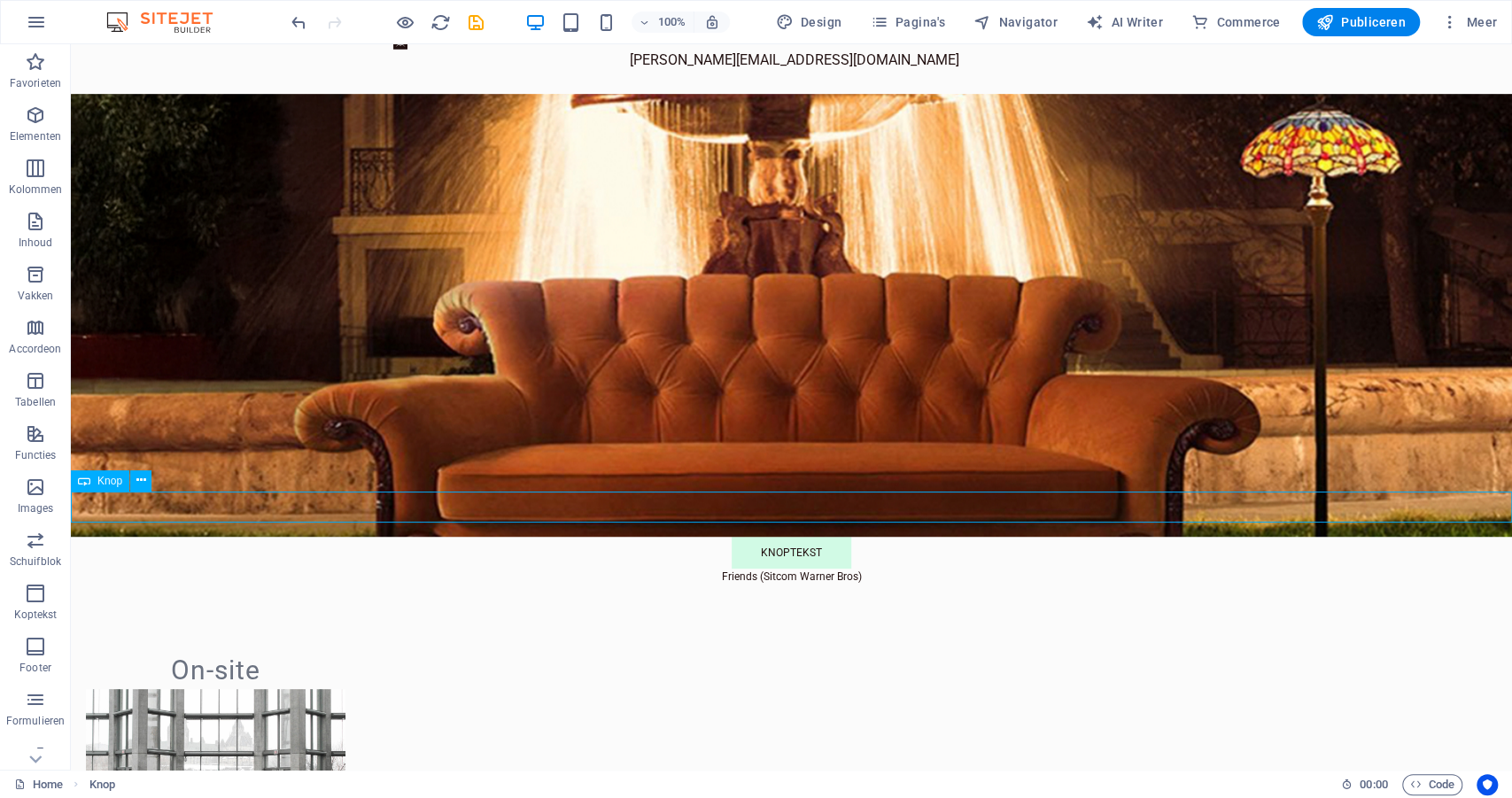
click at [660, 537] on div "Knoptekst" at bounding box center [791, 553] width 1441 height 32
click at [138, 480] on icon at bounding box center [141, 480] width 10 height 19
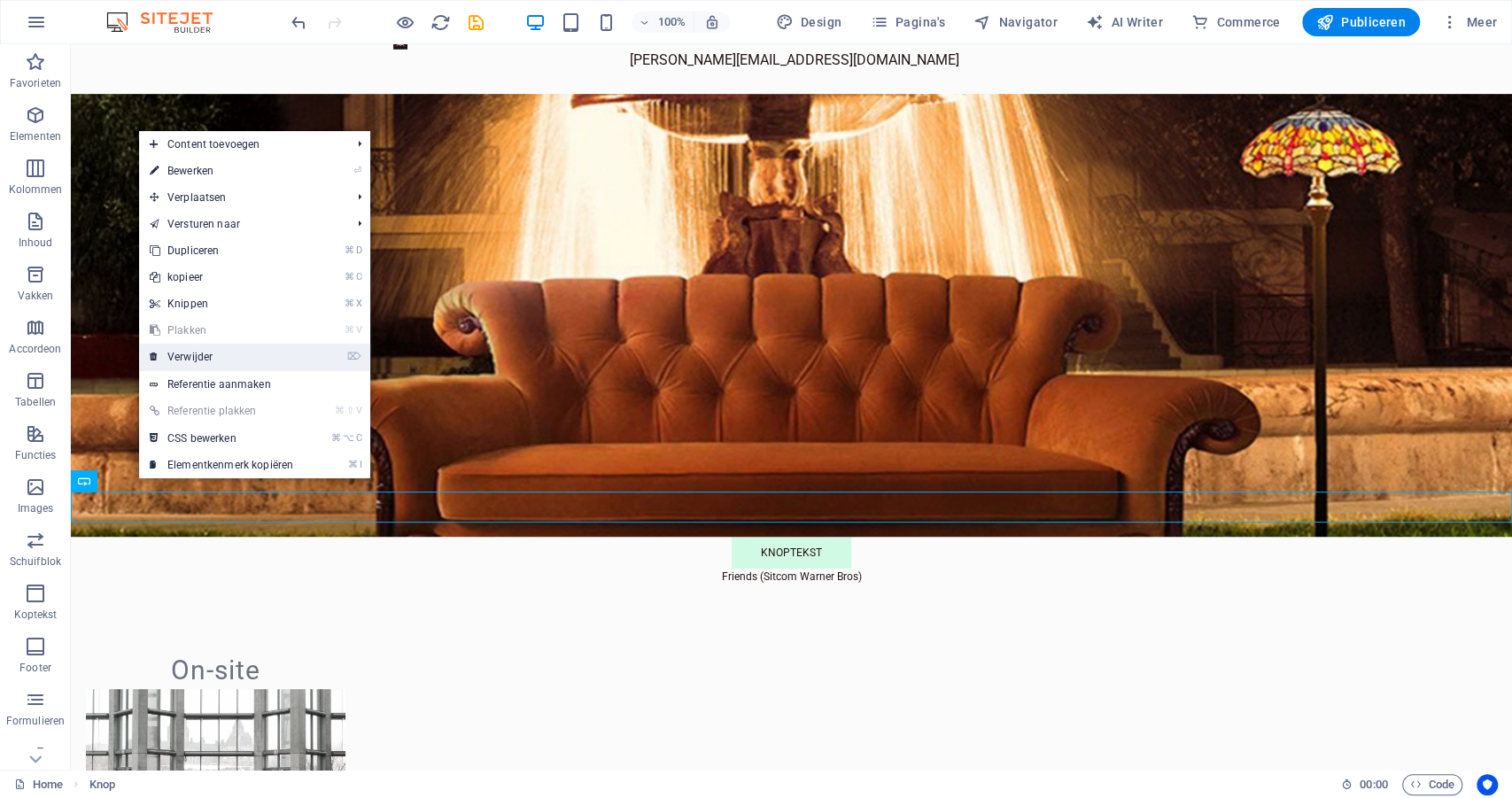
click at [196, 361] on link "⌦ Verwijder" at bounding box center [222, 357] width 165 height 27
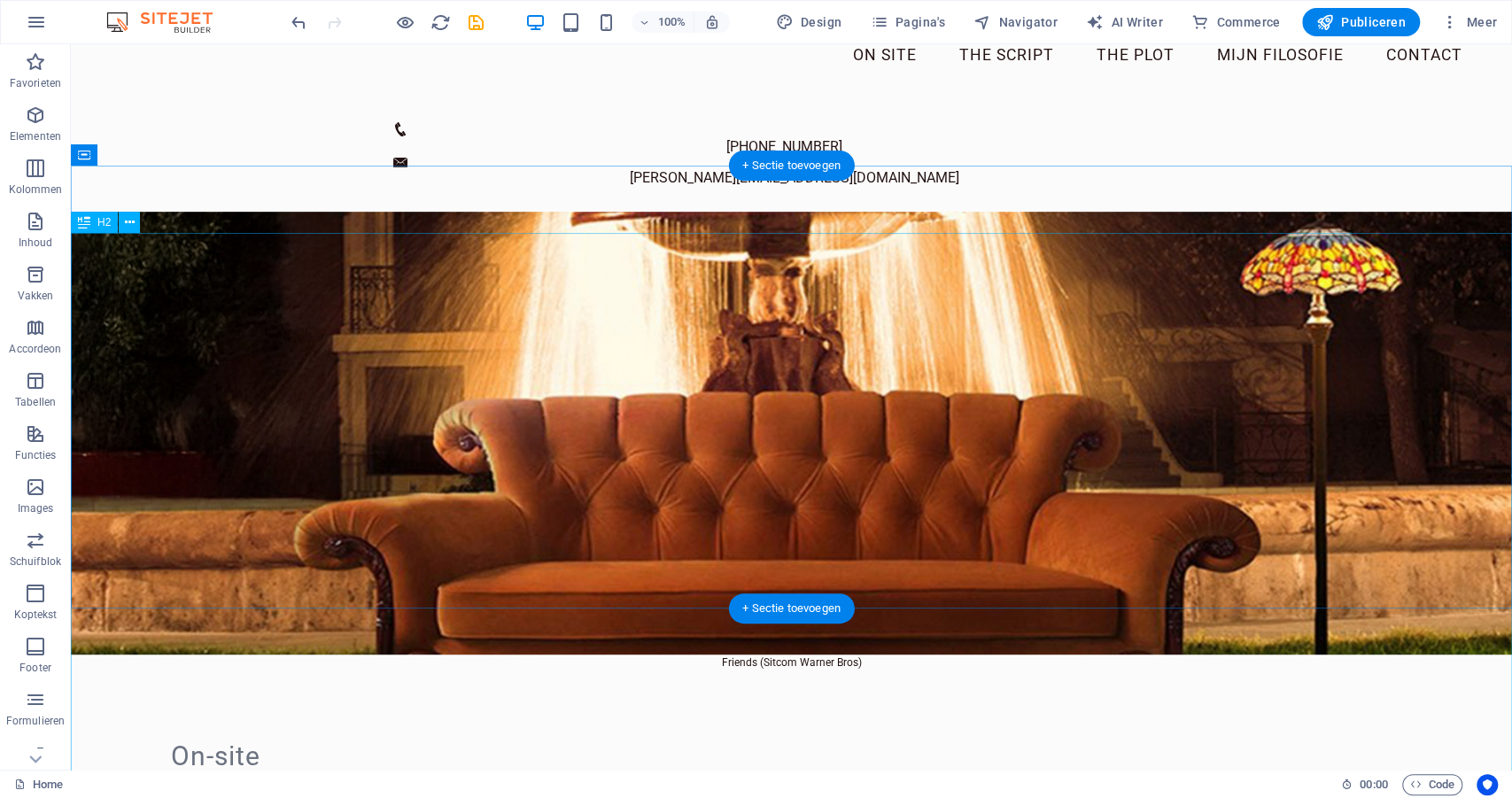
scroll to position [31, 0]
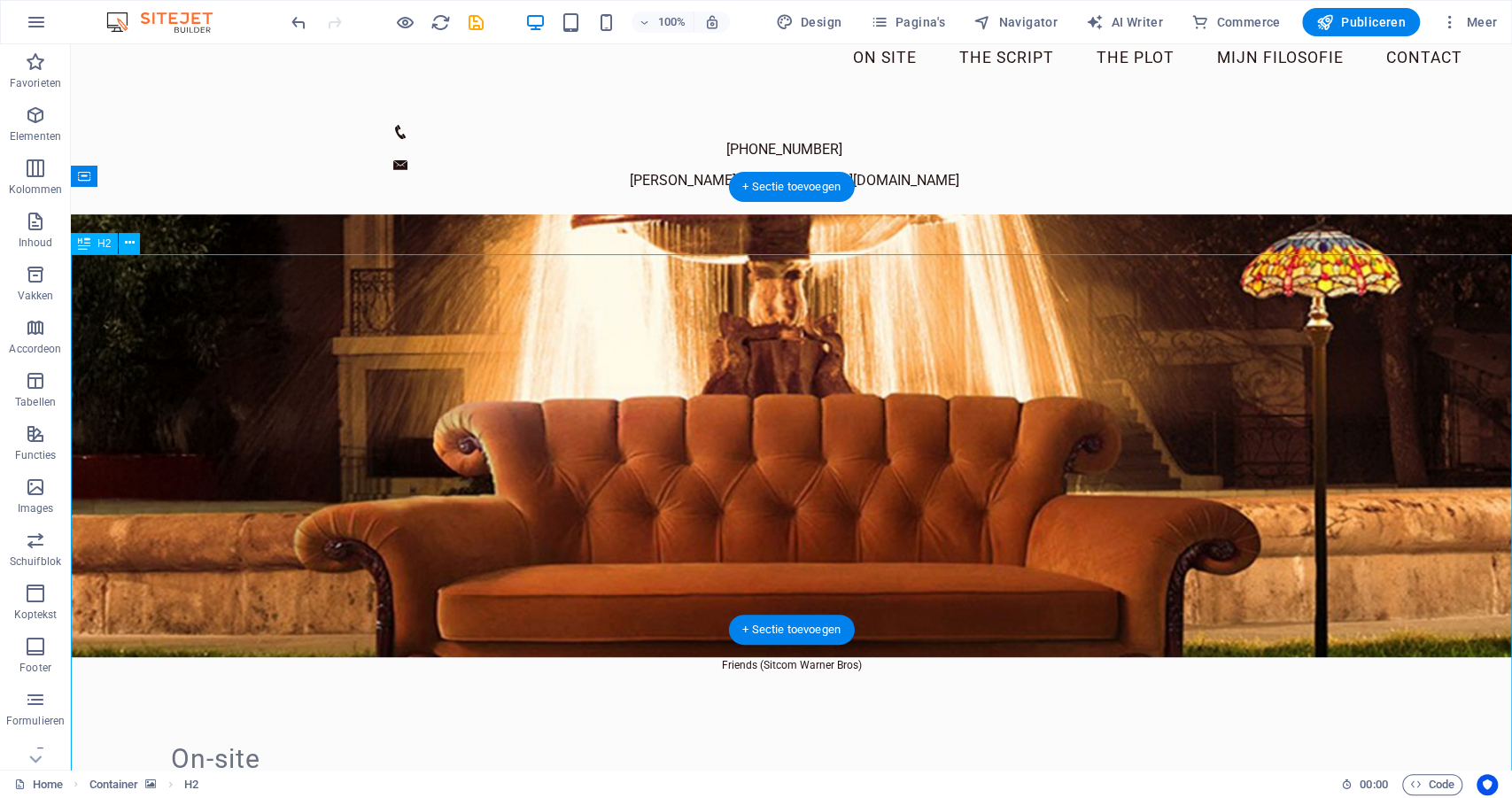
scroll to position [0, 0]
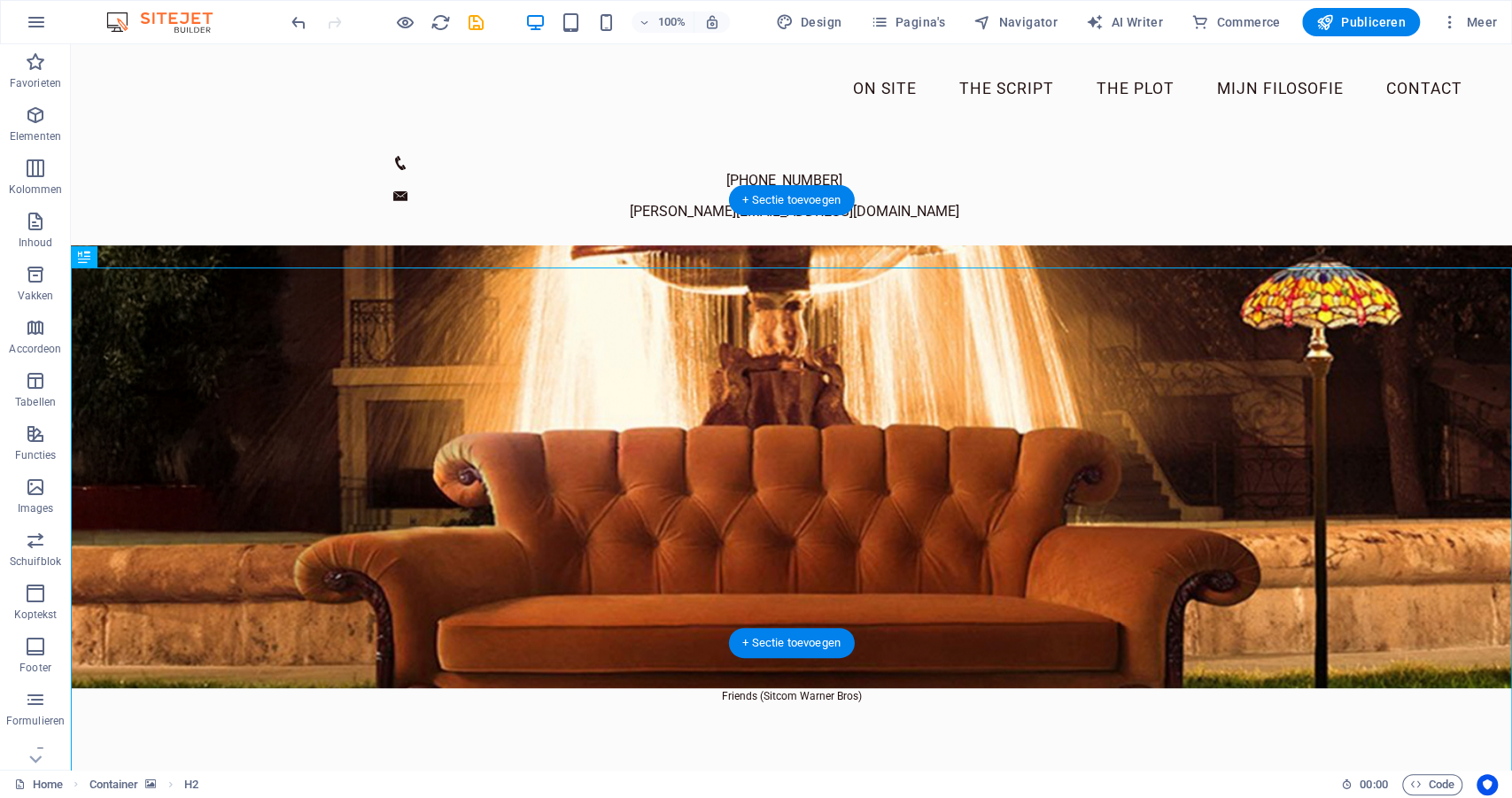
click at [203, 245] on figure at bounding box center [791, 466] width 1441 height 443
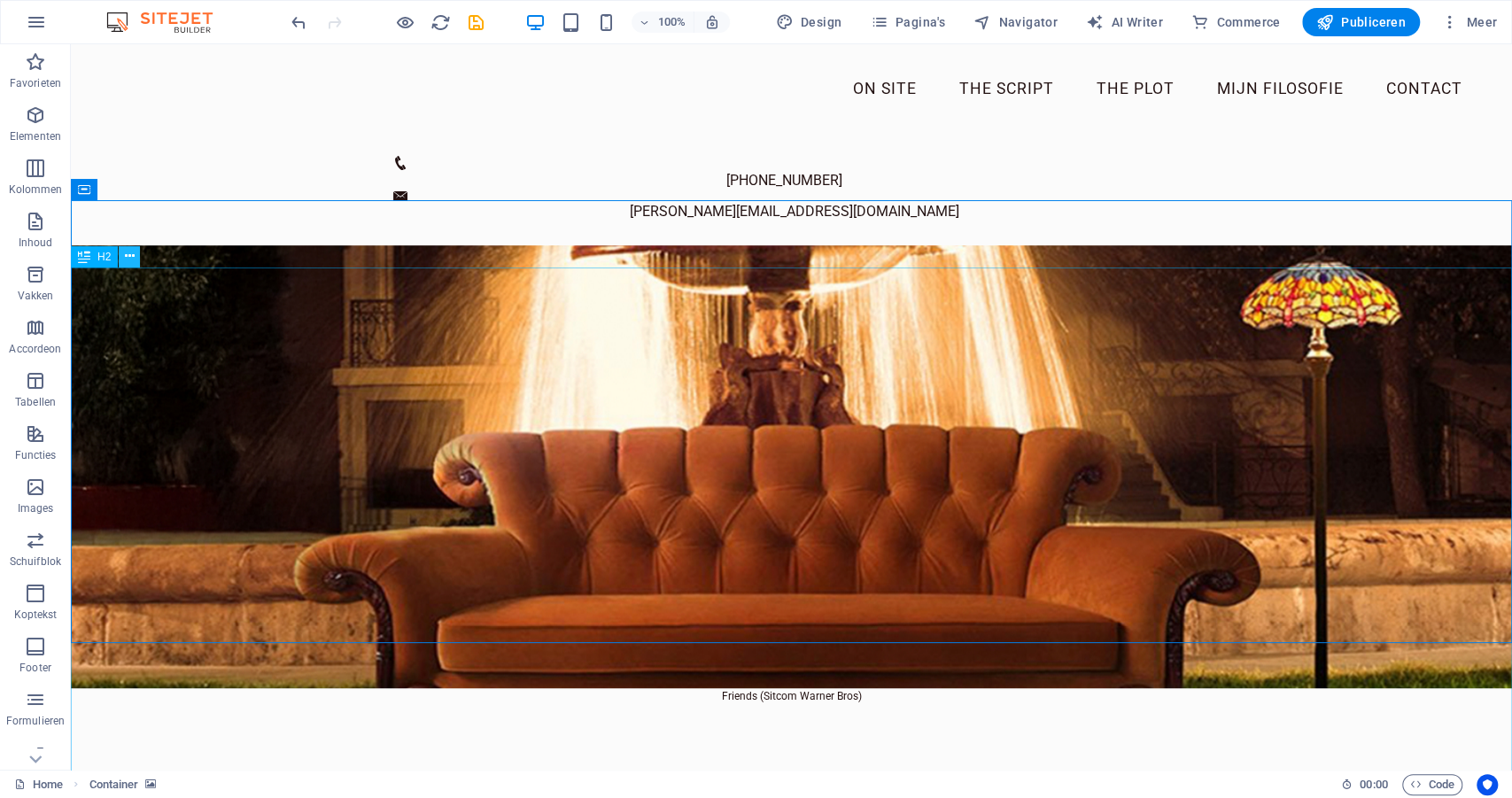
click at [126, 258] on icon at bounding box center [130, 256] width 10 height 19
